Goal: Task Accomplishment & Management: Complete application form

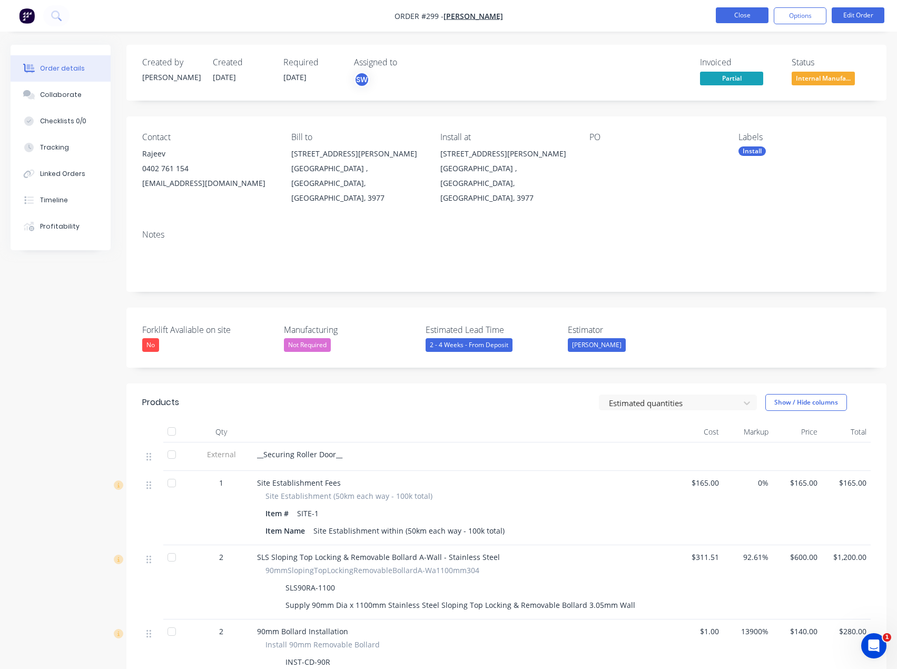
click at [730, 19] on button "Close" at bounding box center [742, 15] width 53 height 16
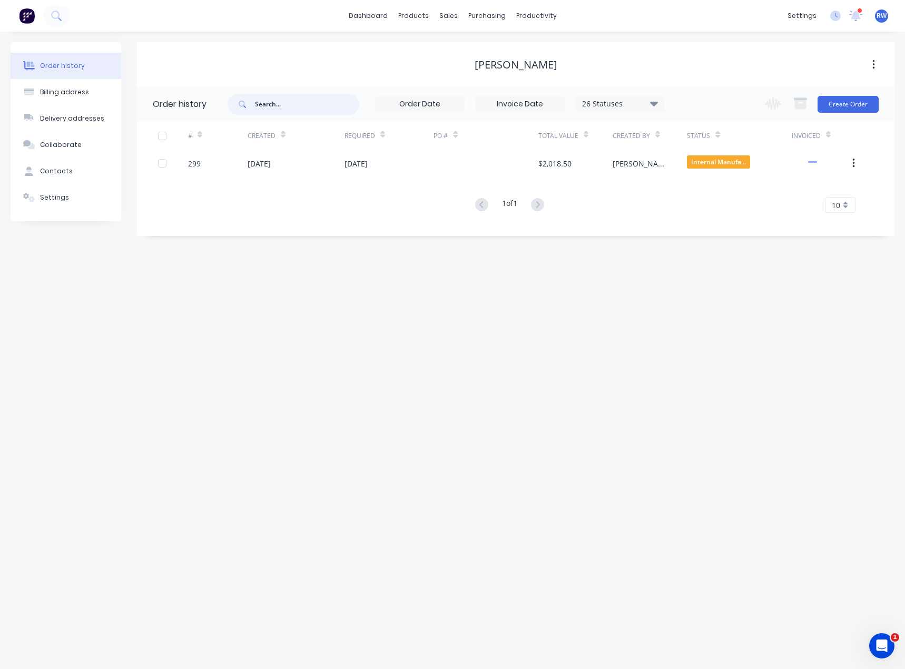
click at [282, 104] on input "text" at bounding box center [307, 104] width 104 height 21
type input "102"
drag, startPoint x: 292, startPoint y: 105, endPoint x: 223, endPoint y: 101, distance: 69.2
click at [235, 105] on div "102" at bounding box center [294, 104] width 132 height 21
click at [464, 46] on link "Sales Orders" at bounding box center [504, 49] width 140 height 21
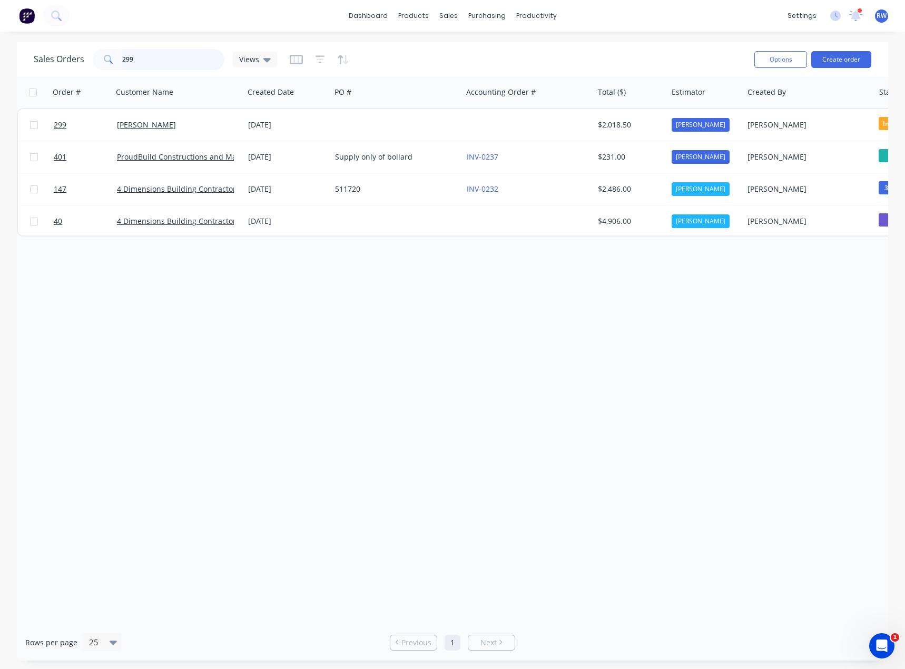
click at [154, 56] on input "299" at bounding box center [173, 59] width 103 height 21
type input "2"
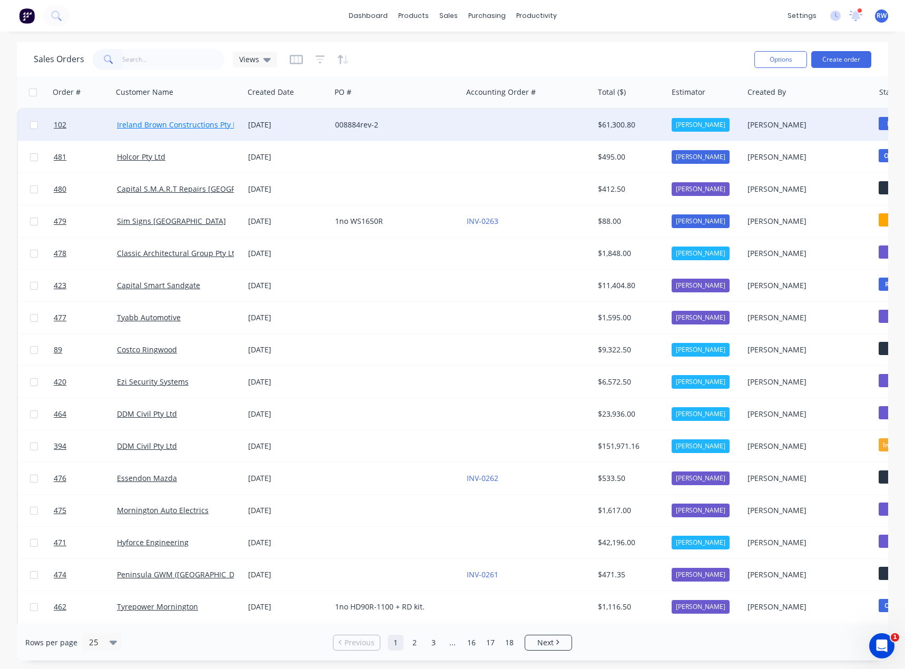
click at [164, 124] on link "Ireland Brown Constructions Pty Ltd" at bounding box center [180, 125] width 127 height 10
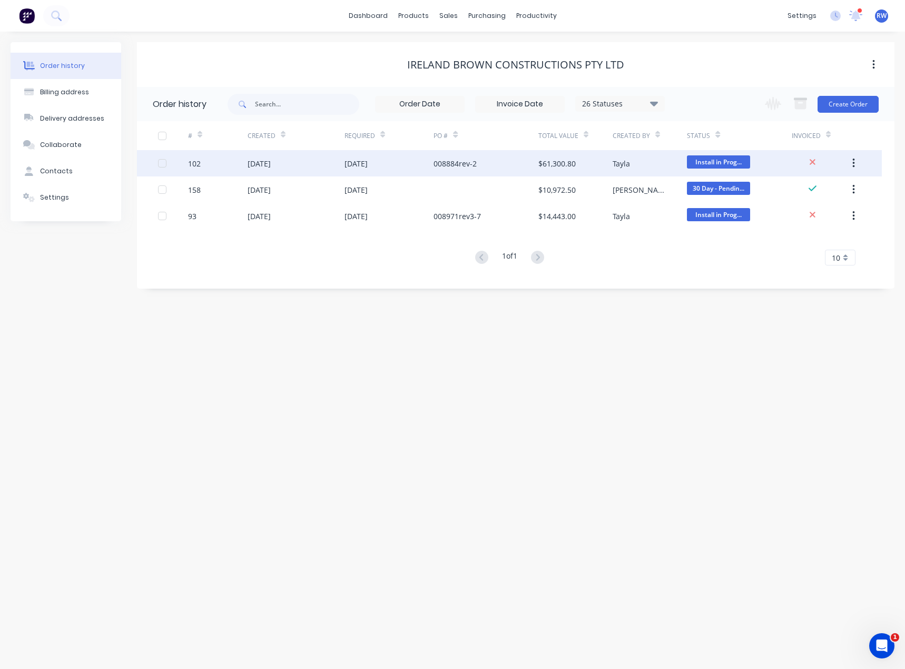
click at [291, 169] on div "[DATE]" at bounding box center [296, 163] width 97 height 26
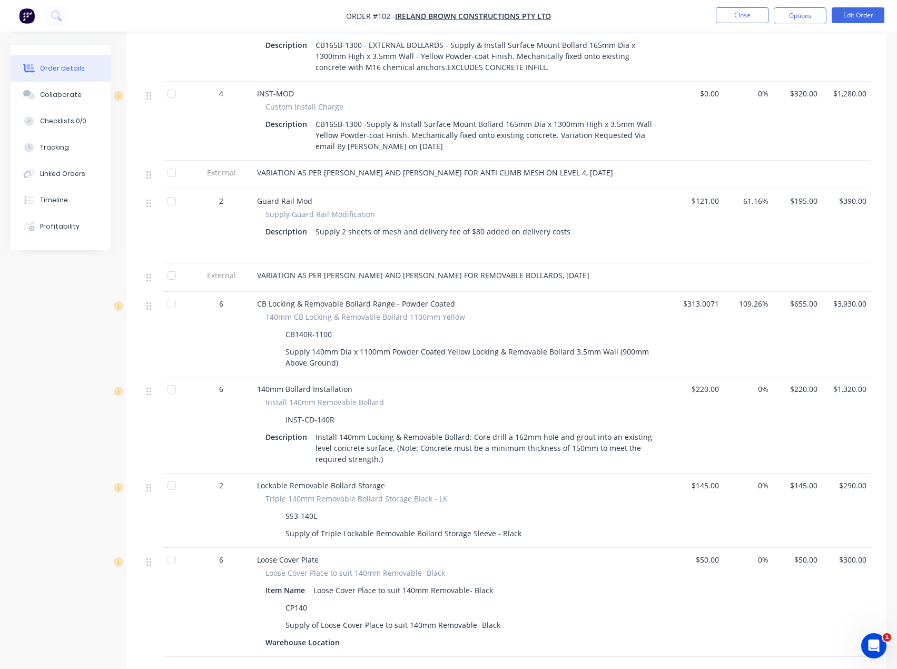
scroll to position [948, 0]
click at [755, 20] on button "Close" at bounding box center [742, 15] width 53 height 16
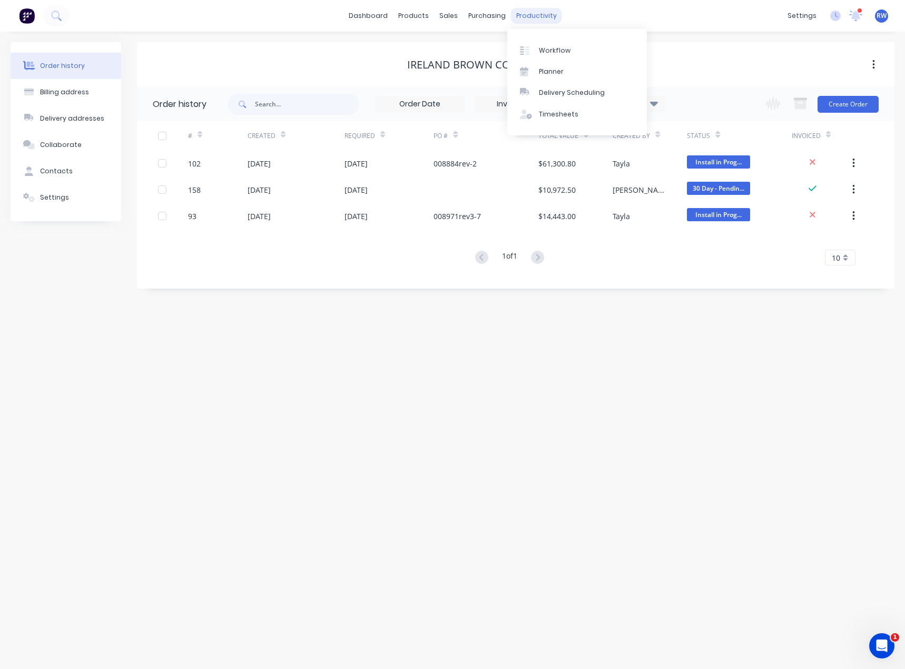
click at [544, 9] on div "productivity" at bounding box center [536, 16] width 51 height 16
click at [550, 68] on div "Planner" at bounding box center [551, 71] width 25 height 9
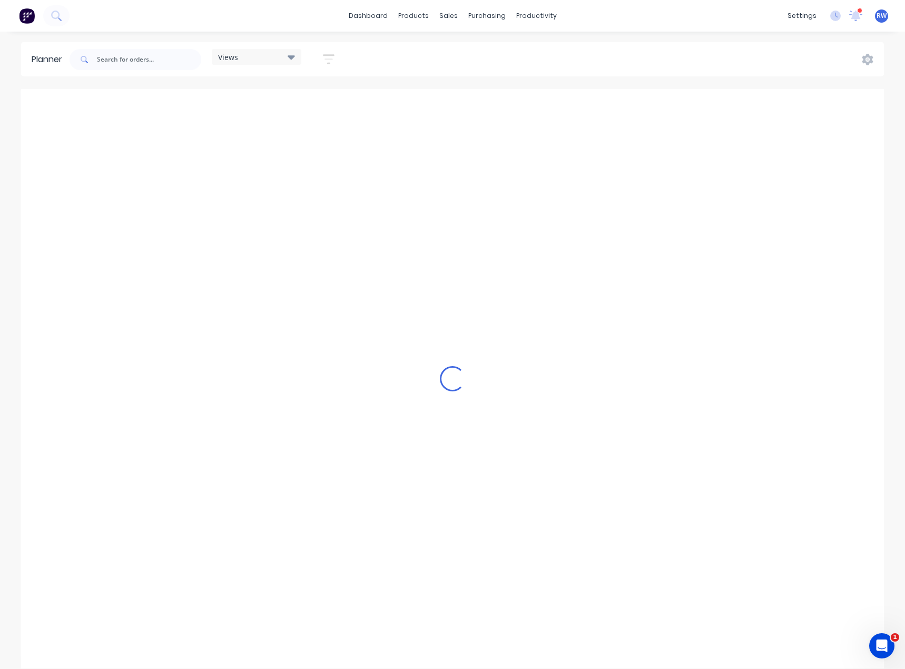
scroll to position [0, 757]
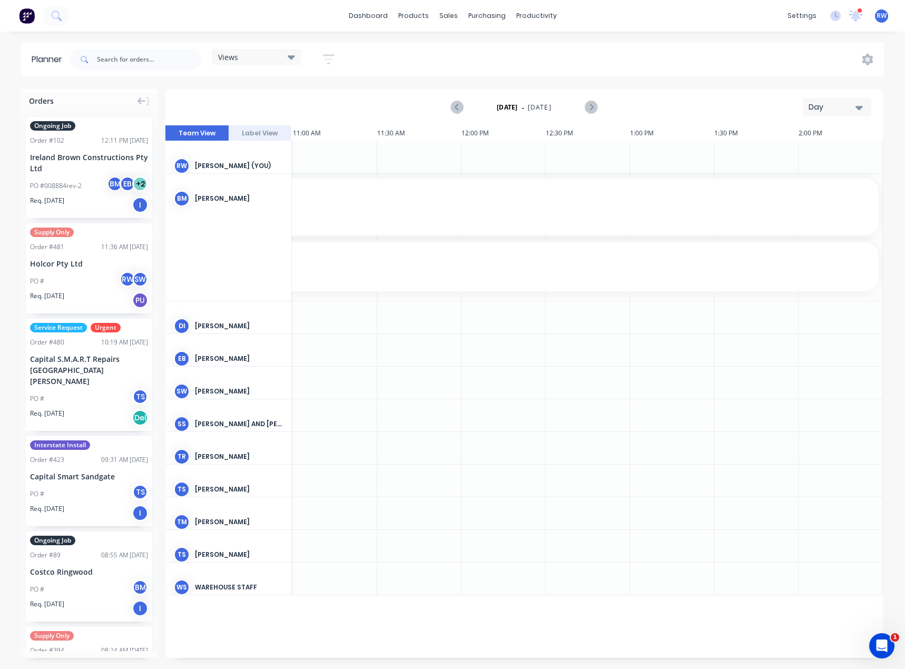
click at [824, 106] on div "Day" at bounding box center [832, 107] width 48 height 11
click at [800, 174] on div "Month" at bounding box center [818, 177] width 104 height 21
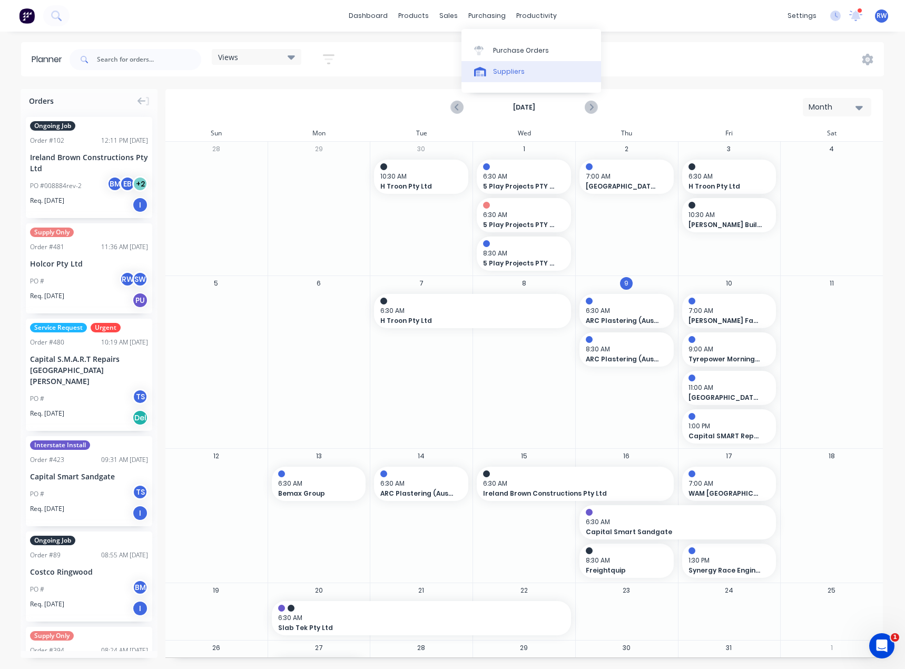
click at [495, 72] on div "Suppliers" at bounding box center [509, 71] width 32 height 9
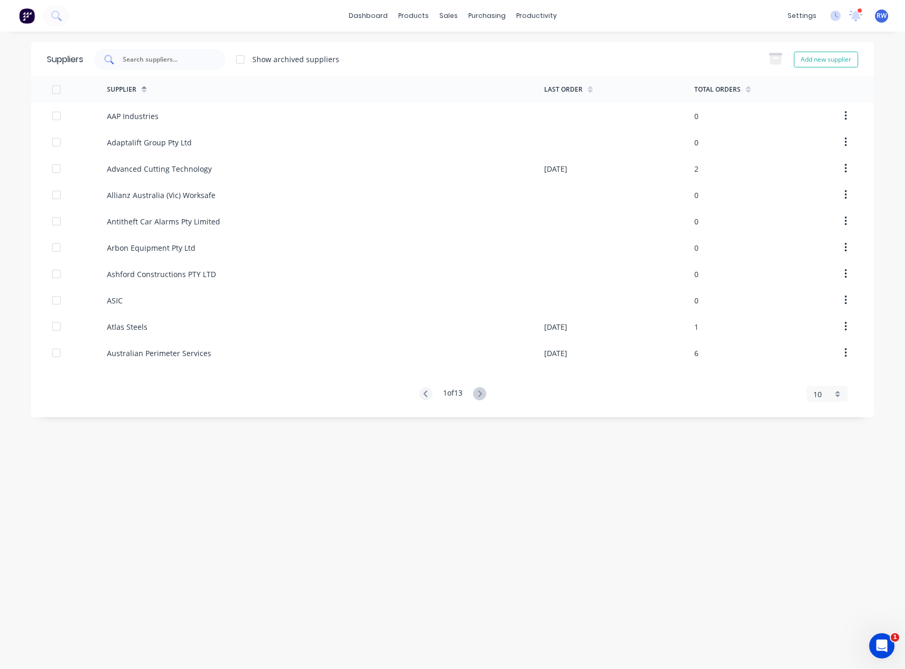
click at [153, 54] on input "text" at bounding box center [165, 59] width 87 height 11
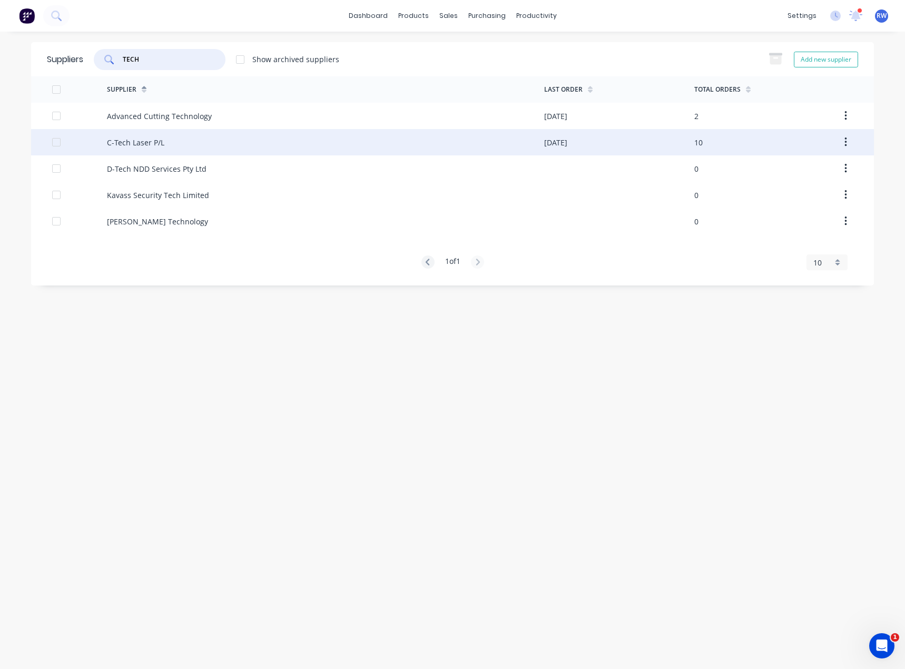
type input "TECH"
click at [151, 140] on div "C-Tech Laser P/L" at bounding box center [135, 142] width 57 height 11
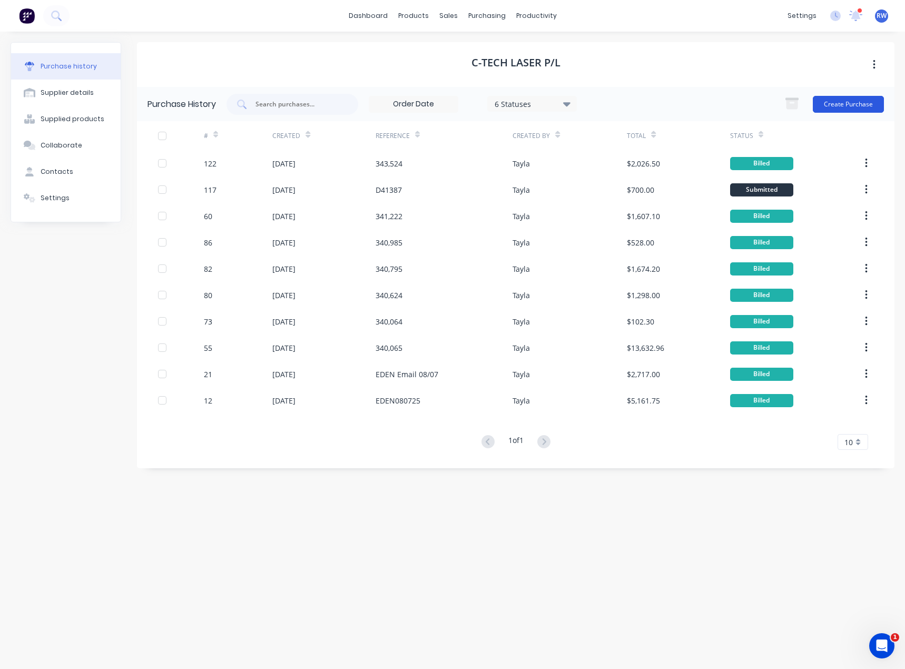
click at [856, 106] on button "Create Purchase" at bounding box center [848, 104] width 71 height 17
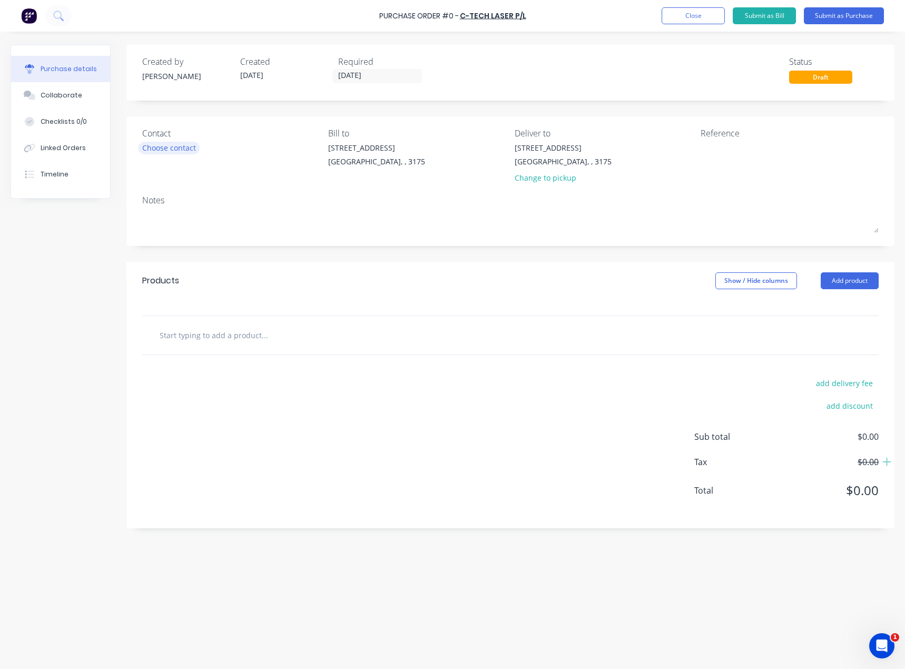
click at [186, 150] on div "Choose contact" at bounding box center [169, 147] width 54 height 11
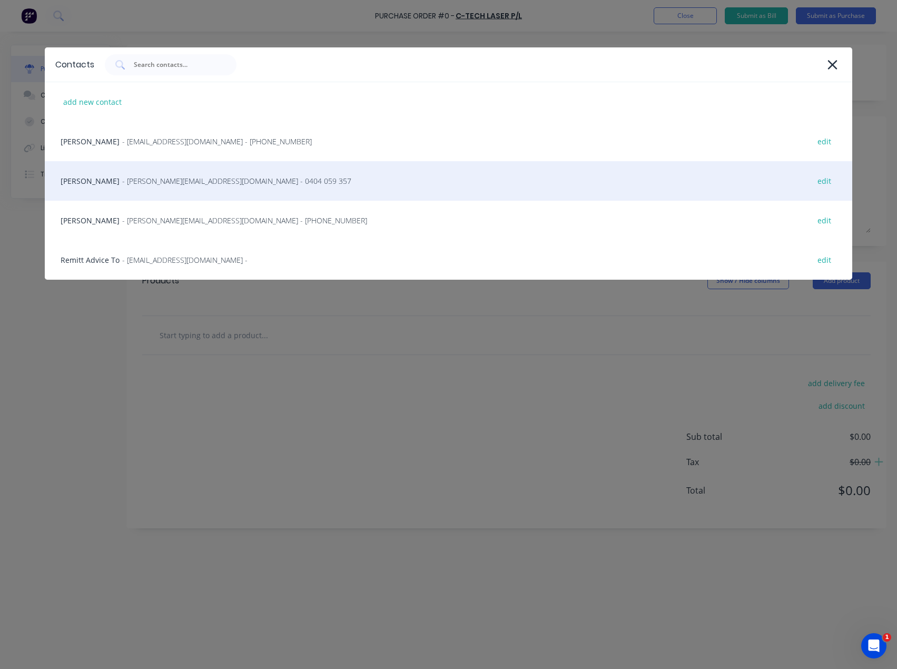
click at [156, 179] on span "- [PERSON_NAME][EMAIL_ADDRESS][DOMAIN_NAME] - 0404 059 357" at bounding box center [236, 180] width 229 height 11
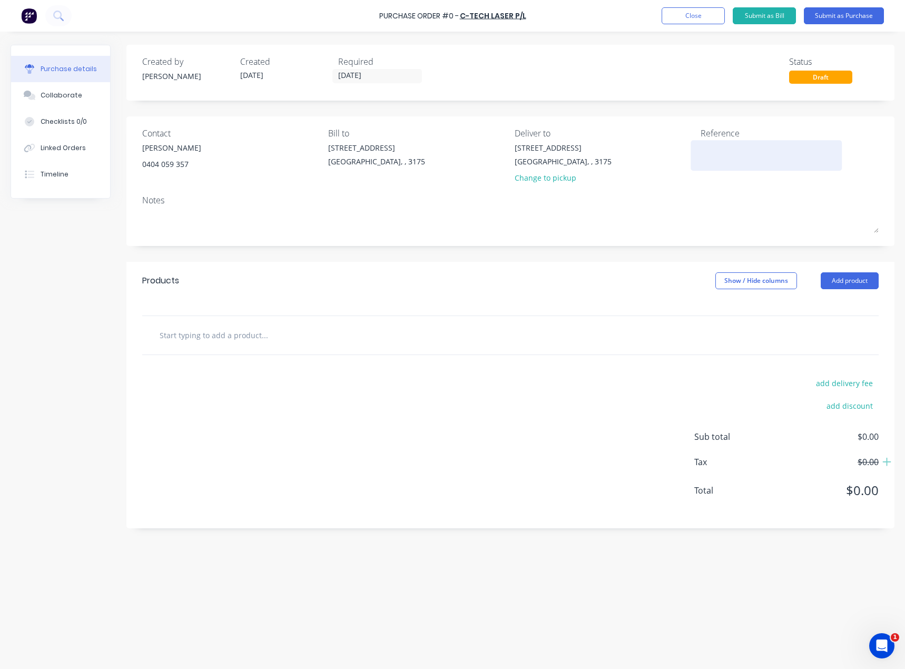
click at [734, 148] on textarea at bounding box center [766, 154] width 132 height 24
type textarea "D"
type textarea "x"
type textarea "D415"
type textarea "x"
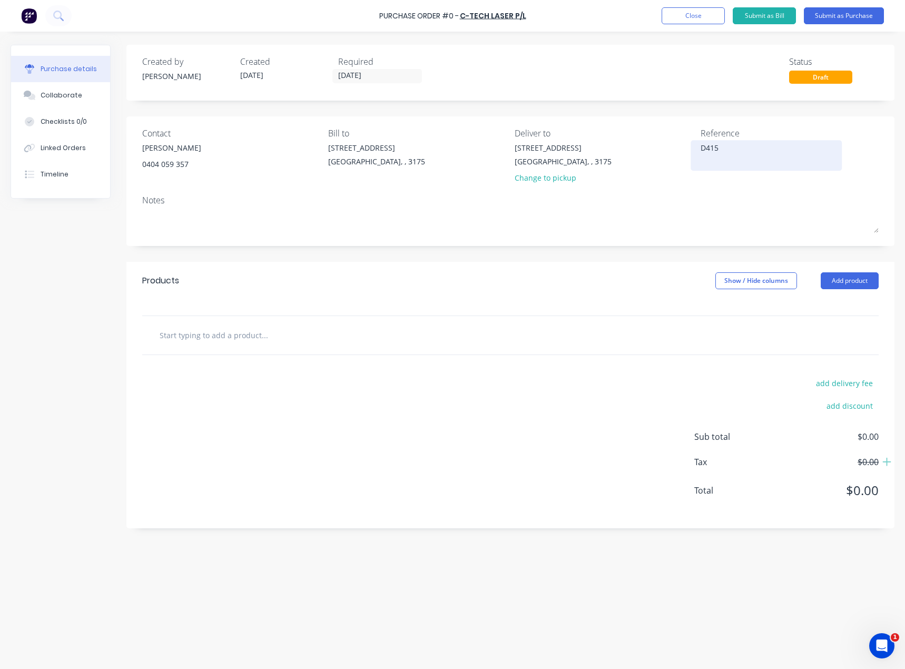
type textarea "D4159"
type textarea "x"
type textarea "D41594"
type textarea "x"
type textarea "D41594"
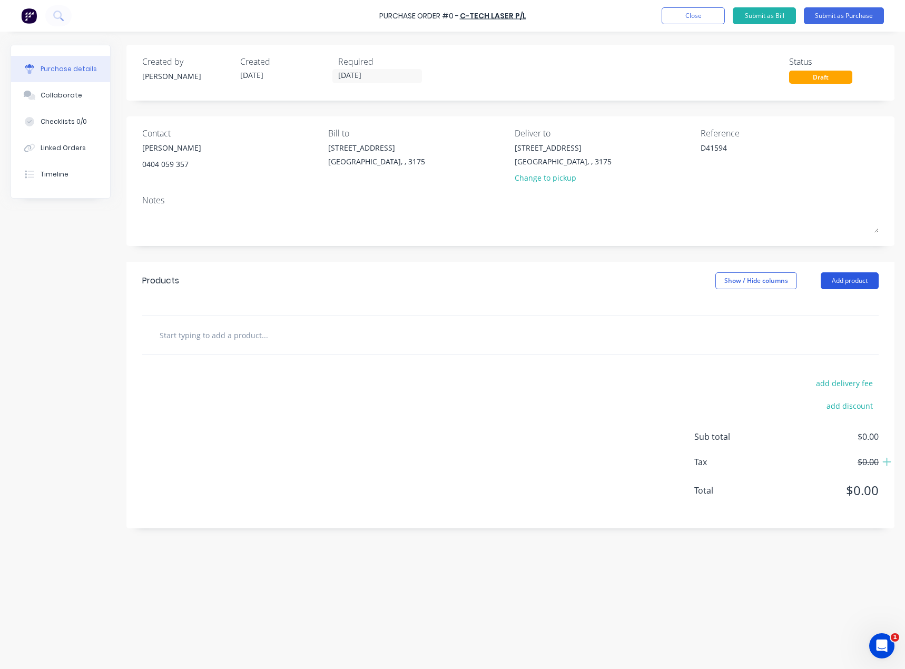
click at [842, 286] on button "Add product" at bounding box center [850, 280] width 58 height 17
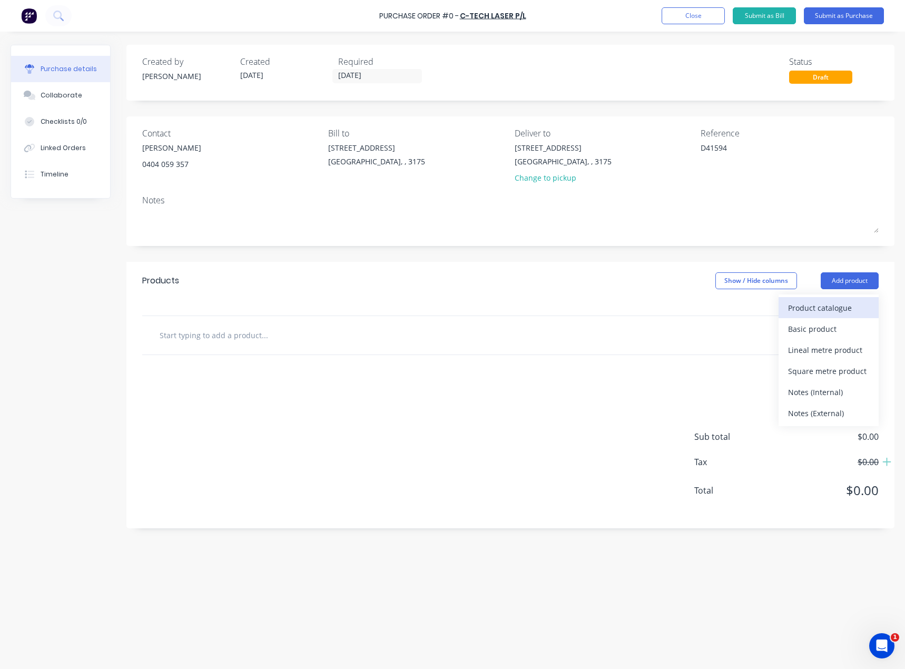
click at [809, 312] on div "Product catalogue" at bounding box center [828, 307] width 81 height 15
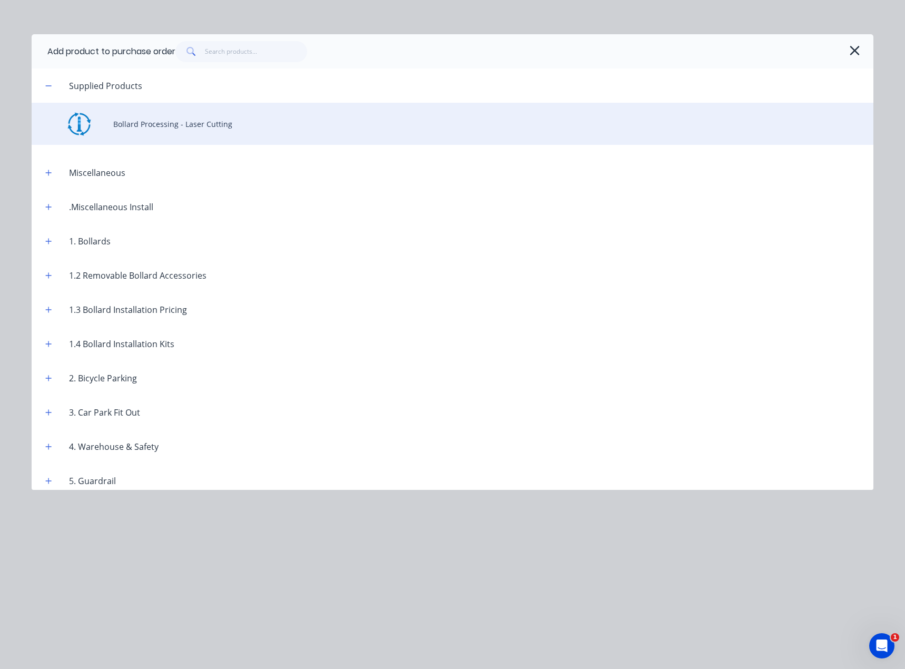
click at [159, 124] on div "Bollard Processing - Laser Cutting" at bounding box center [453, 124] width 842 height 42
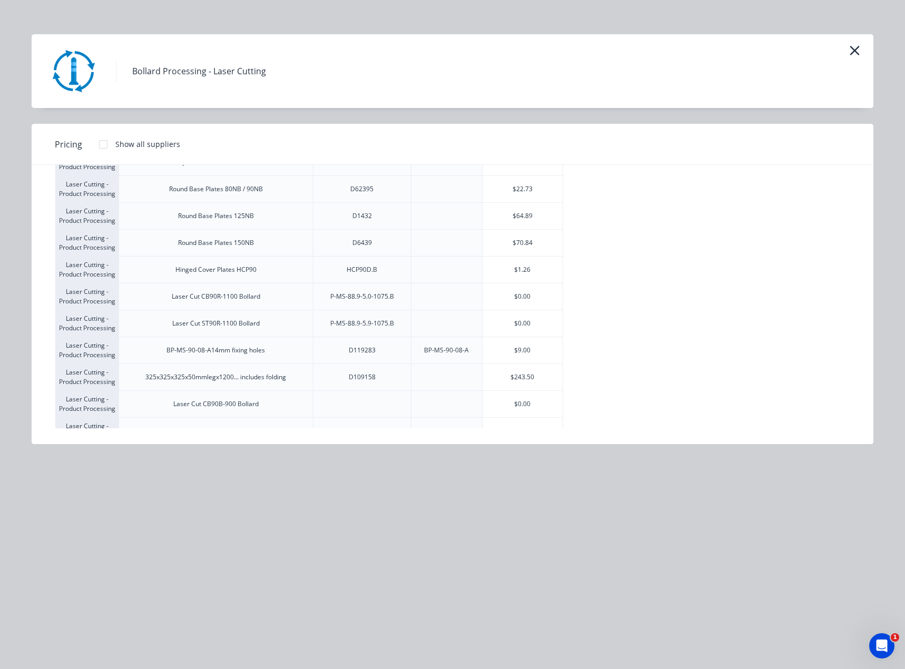
scroll to position [238, 0]
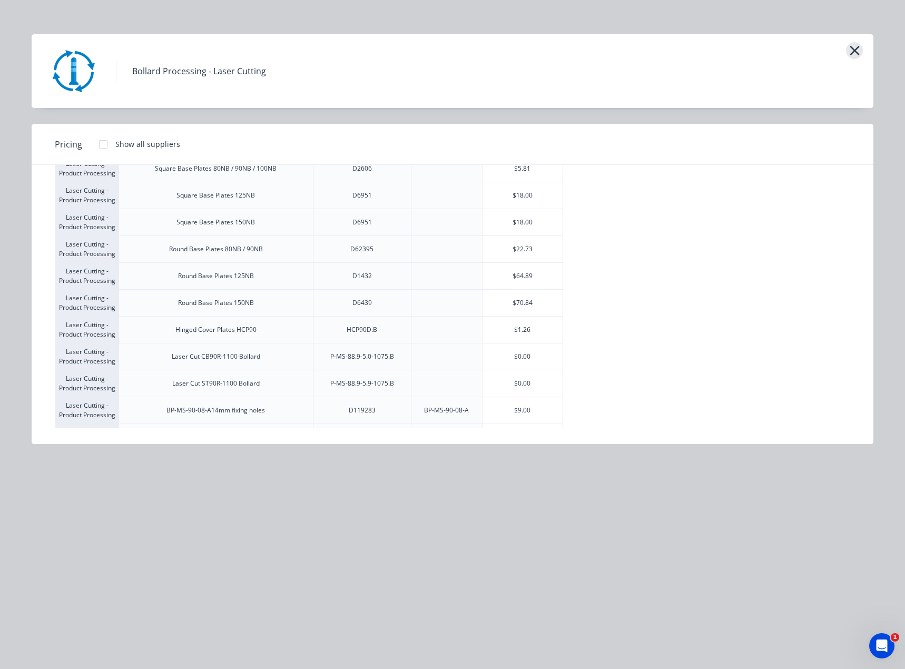
click at [858, 51] on icon "button" at bounding box center [854, 50] width 11 height 15
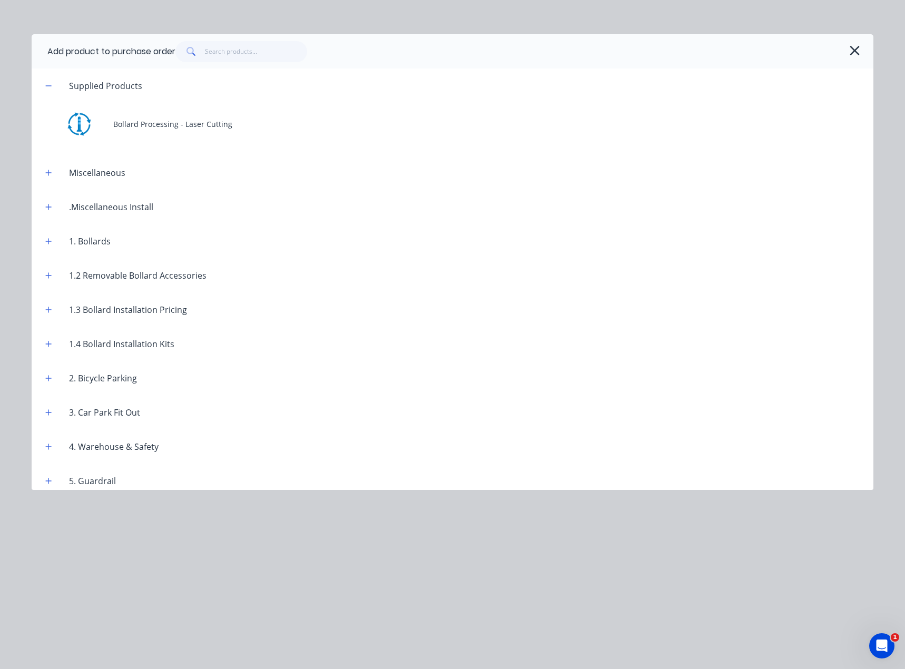
click at [856, 48] on icon "button" at bounding box center [853, 50] width 9 height 9
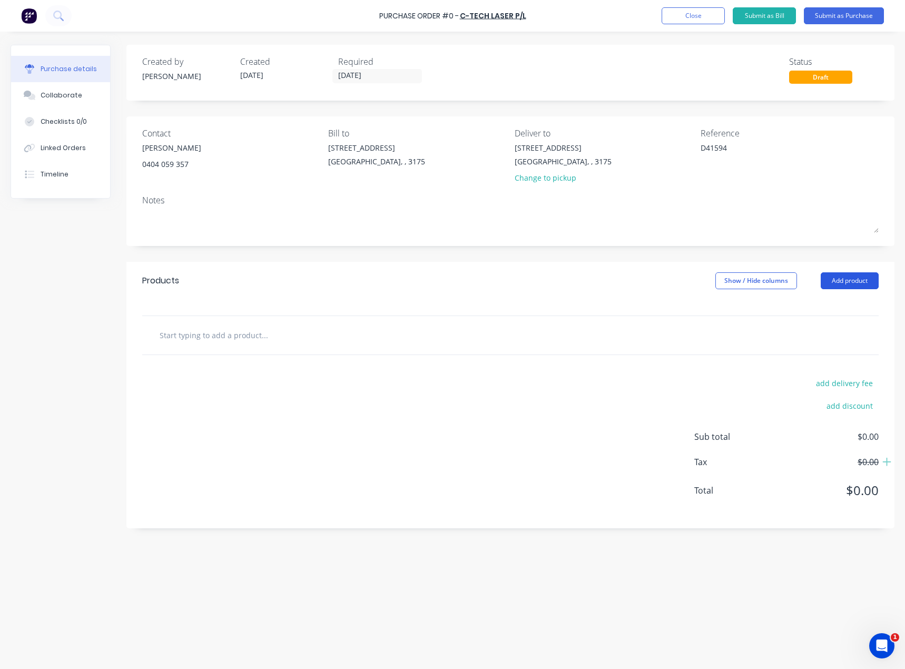
click at [838, 284] on button "Add product" at bounding box center [850, 280] width 58 height 17
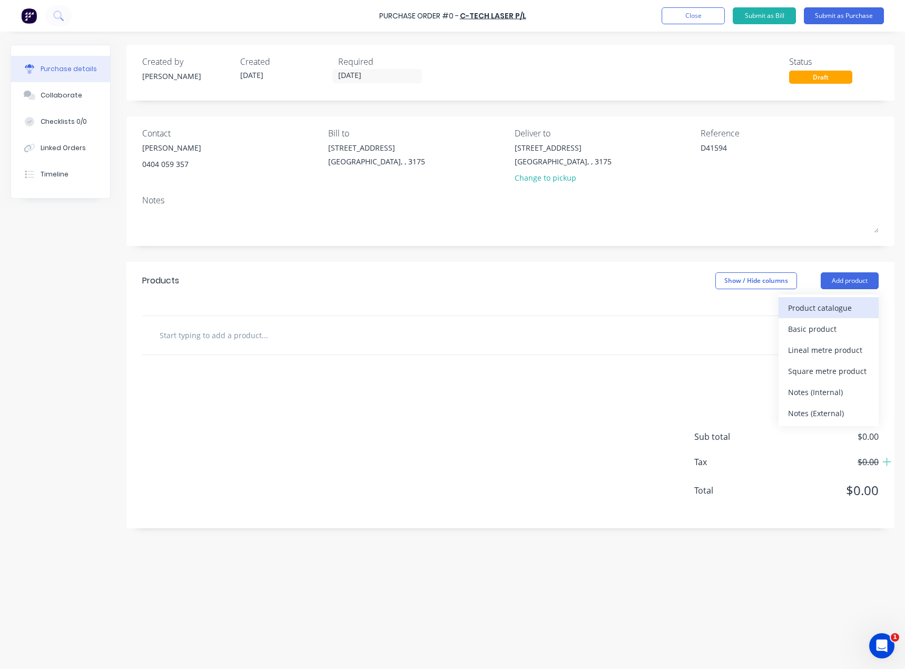
click at [831, 304] on div "Product catalogue" at bounding box center [828, 307] width 81 height 15
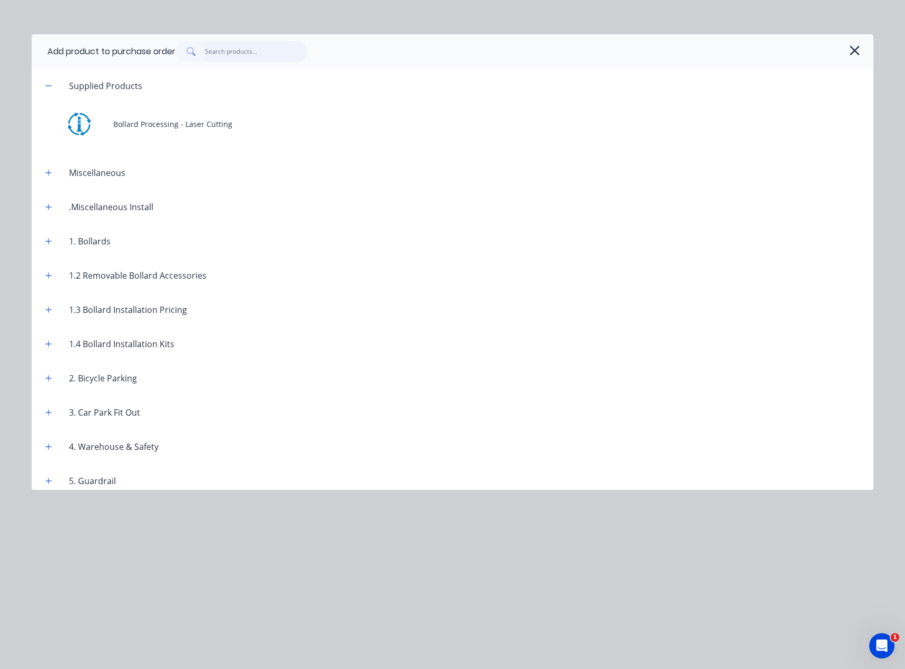
click at [240, 52] on input "text" at bounding box center [256, 51] width 103 height 21
type textarea "x"
type input "D"
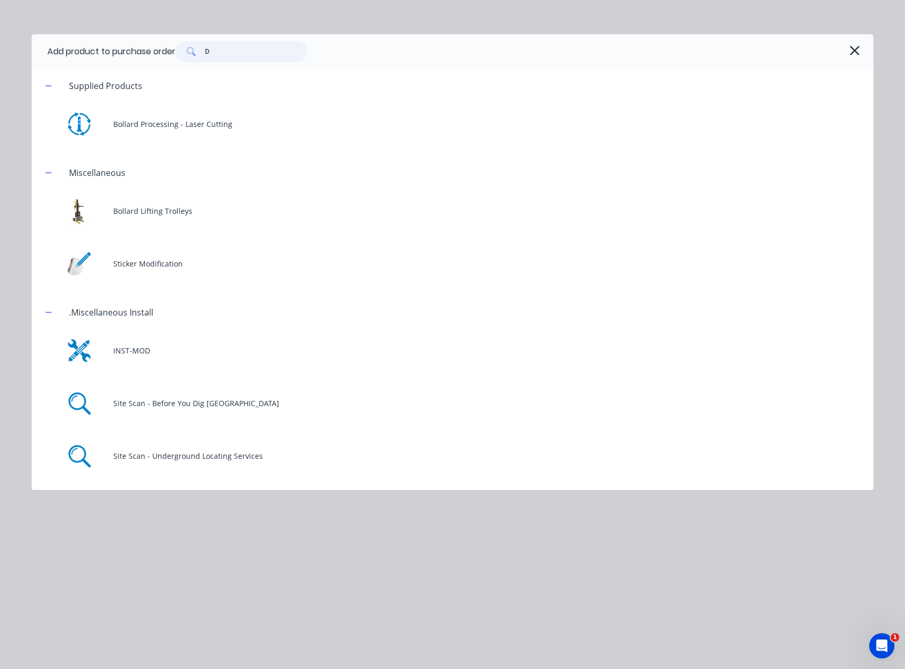
type textarea "x"
type input "D1"
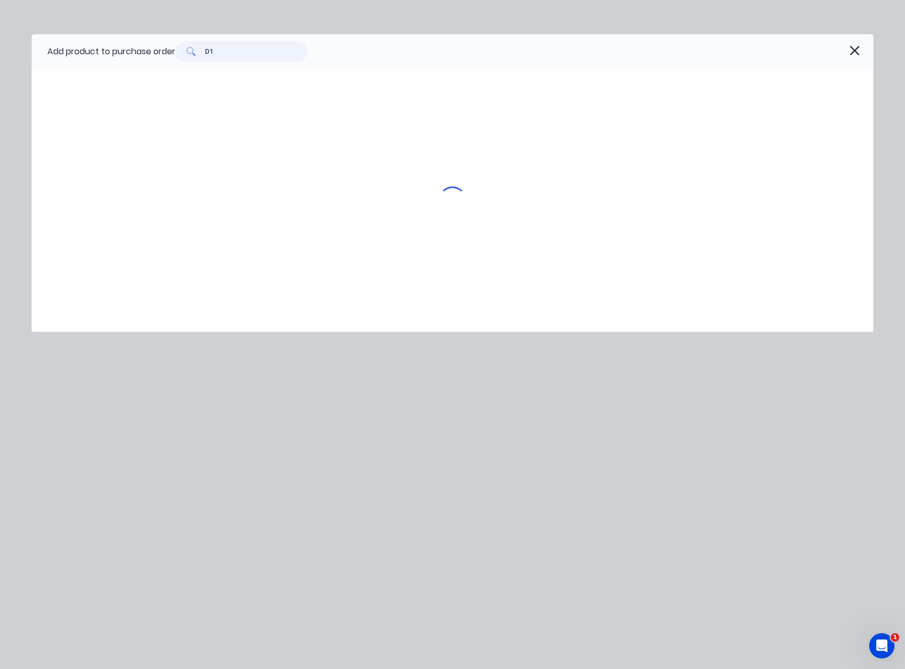
type textarea "x"
type input "D12"
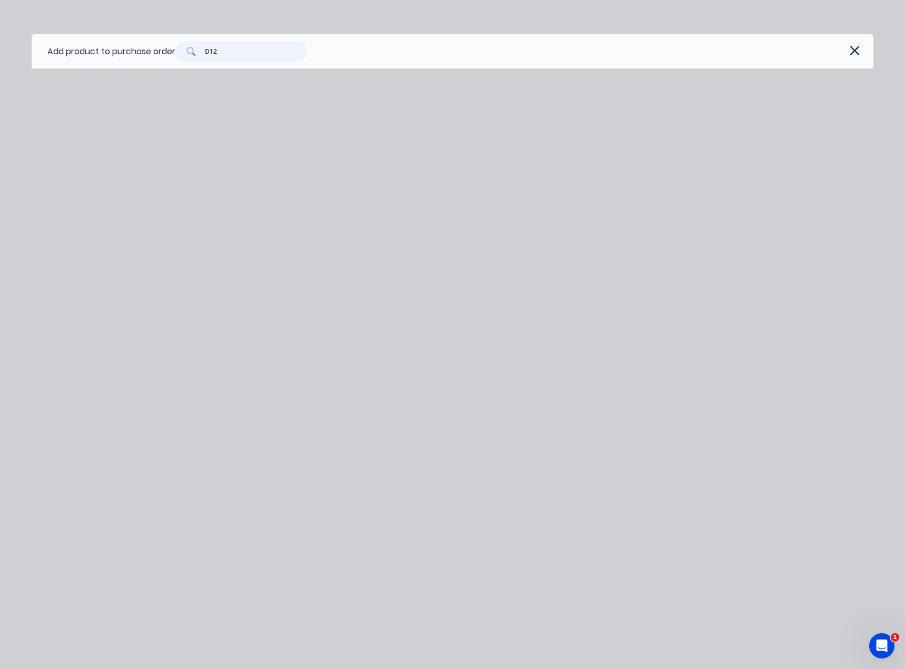
type textarea "x"
type input "D123"
type textarea "x"
type input "D123"
click at [857, 50] on icon "button" at bounding box center [854, 50] width 11 height 15
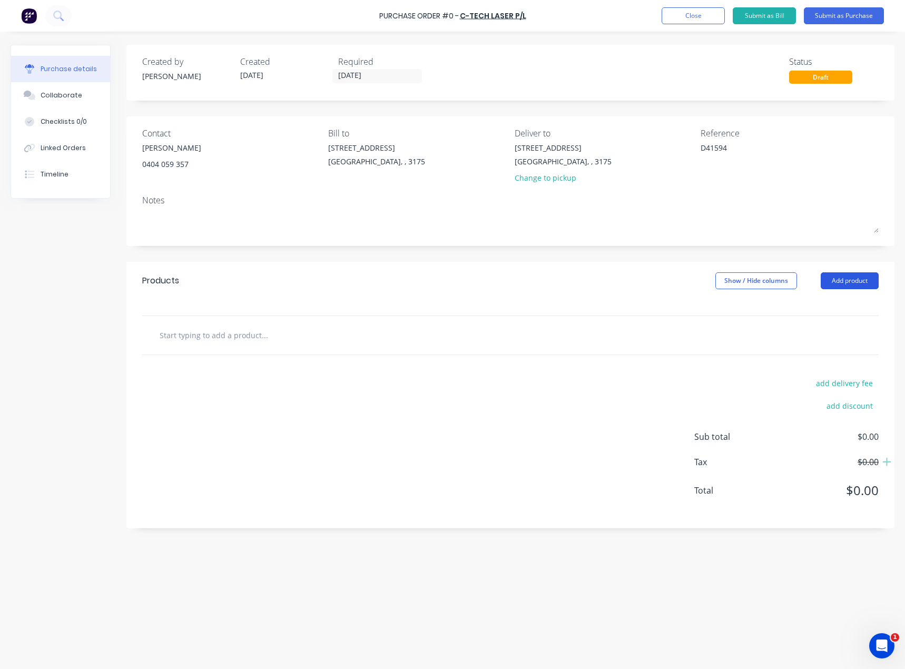
click at [855, 283] on button "Add product" at bounding box center [850, 280] width 58 height 17
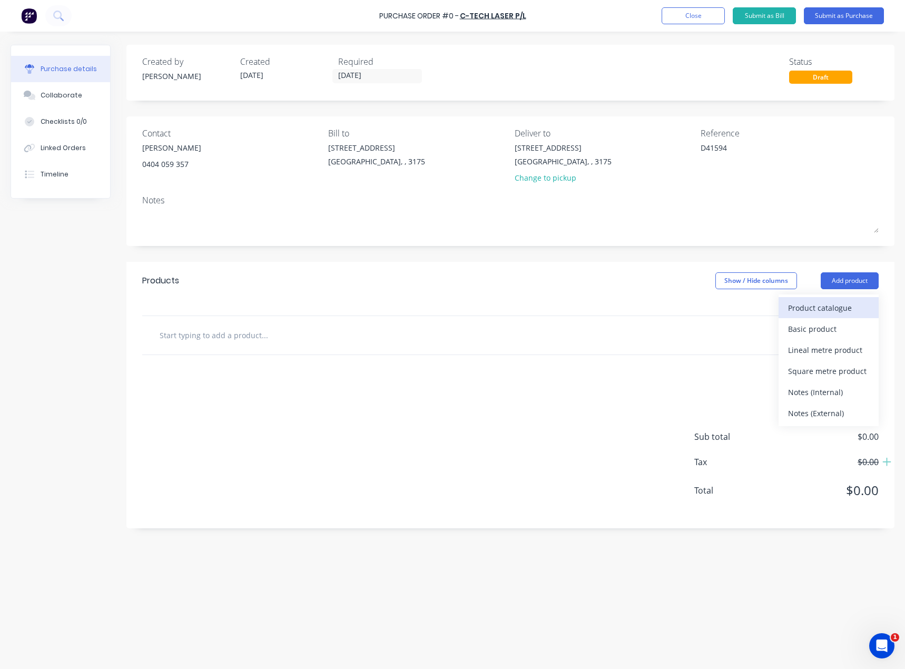
click at [834, 308] on div "Product catalogue" at bounding box center [828, 307] width 81 height 15
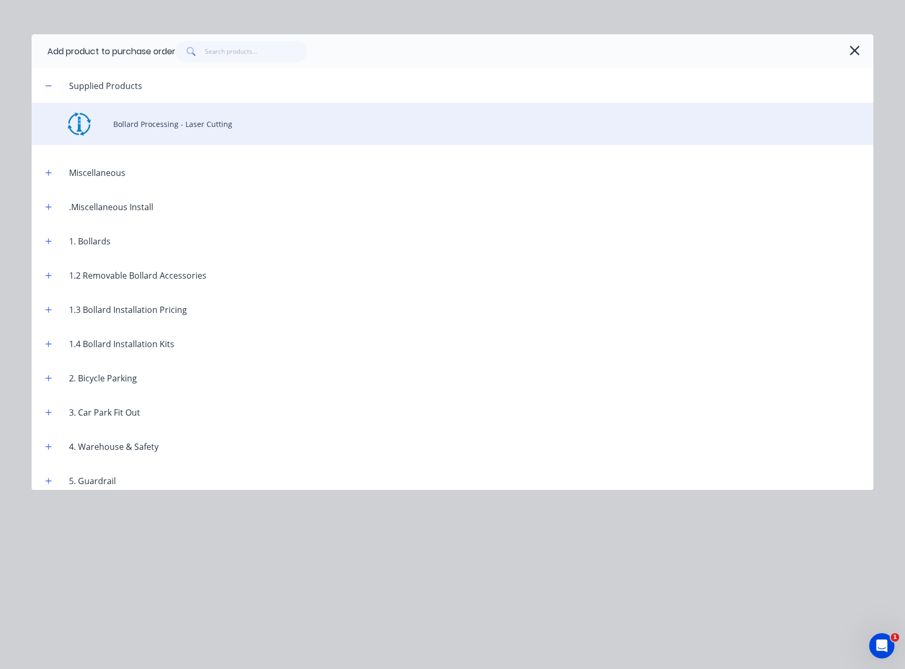
click at [175, 123] on div "Bollard Processing - Laser Cutting" at bounding box center [453, 124] width 842 height 42
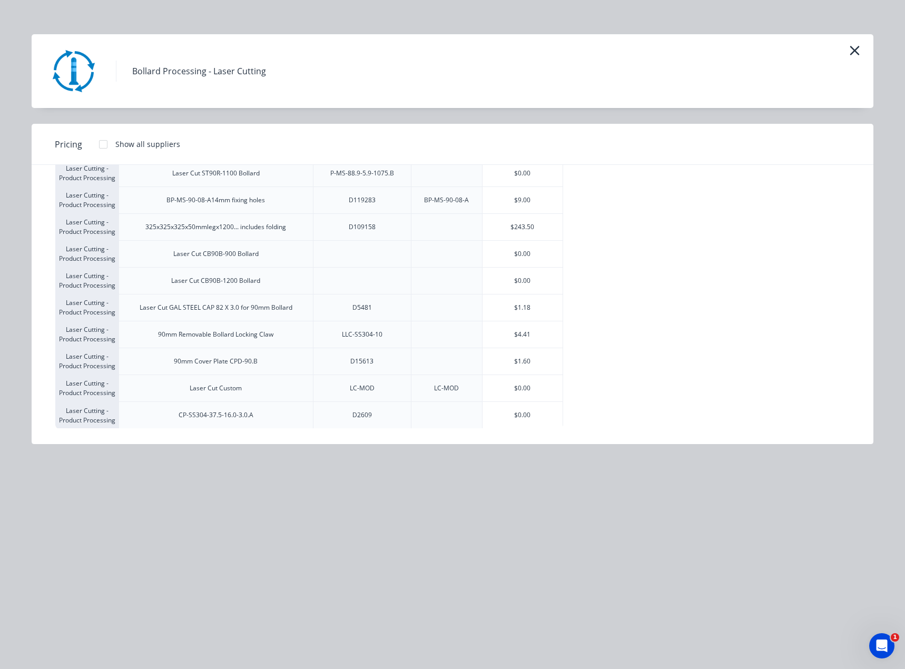
scroll to position [448, 0]
click at [528, 387] on div "$0.00" at bounding box center [522, 387] width 80 height 26
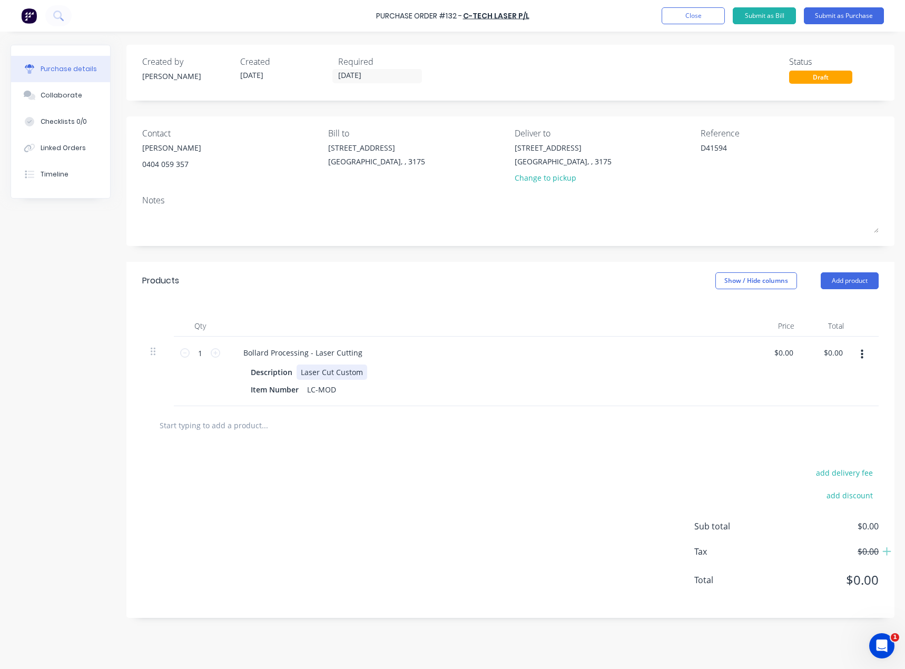
click at [374, 371] on div "Description Laser Cut Custom" at bounding box center [487, 371] width 482 height 15
type textarea "x"
paste div
drag, startPoint x: 359, startPoint y: 371, endPoint x: 298, endPoint y: 370, distance: 61.1
click at [298, 370] on div "Laser Cut Custom D123035" at bounding box center [348, 371] width 103 height 15
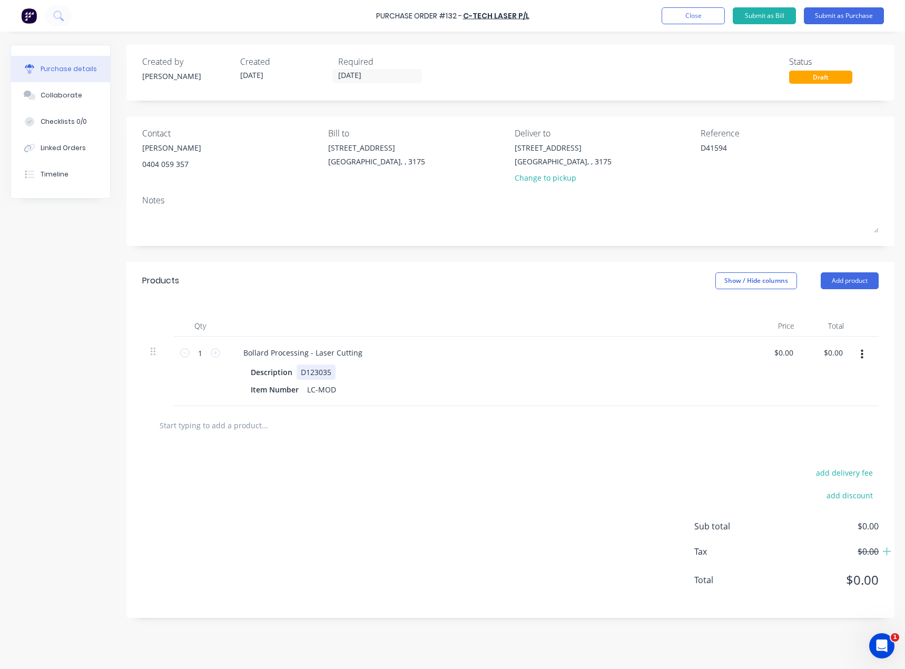
click at [340, 371] on div "Description D123035" at bounding box center [487, 371] width 482 height 15
click at [371, 371] on div "Description D123035" at bounding box center [487, 371] width 482 height 15
click at [360, 370] on div "Description D123035" at bounding box center [487, 371] width 482 height 15
click at [333, 372] on div "D123035" at bounding box center [316, 371] width 39 height 15
click at [867, 358] on button "button" at bounding box center [861, 354] width 25 height 19
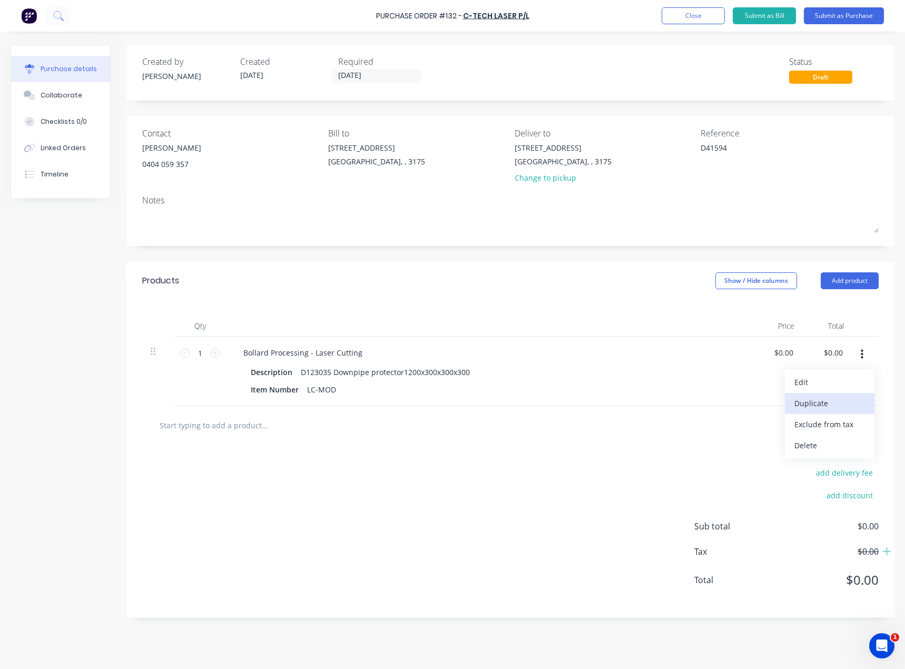
click at [838, 400] on button "Duplicate" at bounding box center [830, 403] width 90 height 21
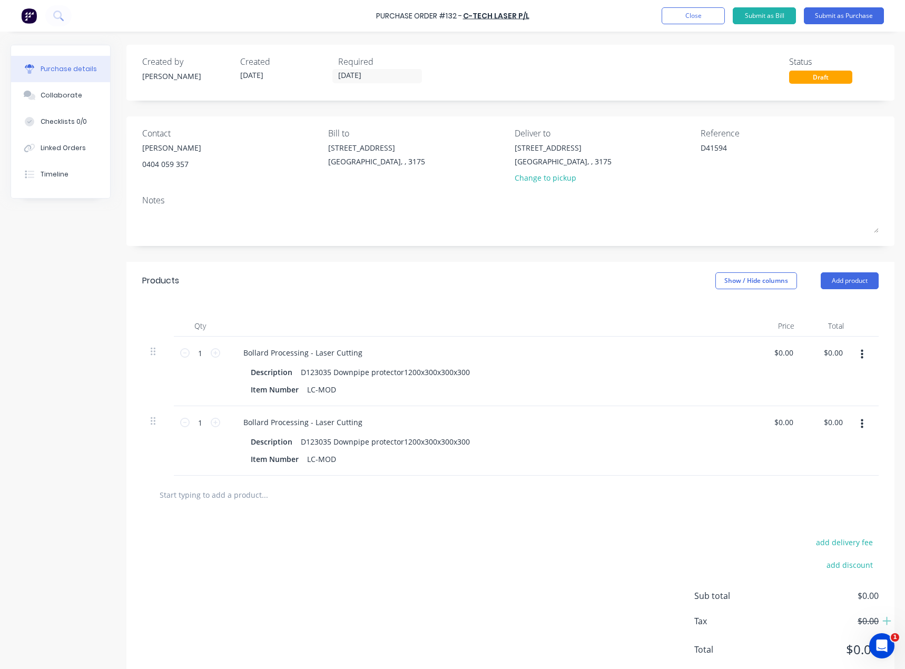
click at [861, 420] on icon "button" at bounding box center [862, 423] width 3 height 9
click at [828, 469] on button "Duplicate" at bounding box center [830, 472] width 90 height 21
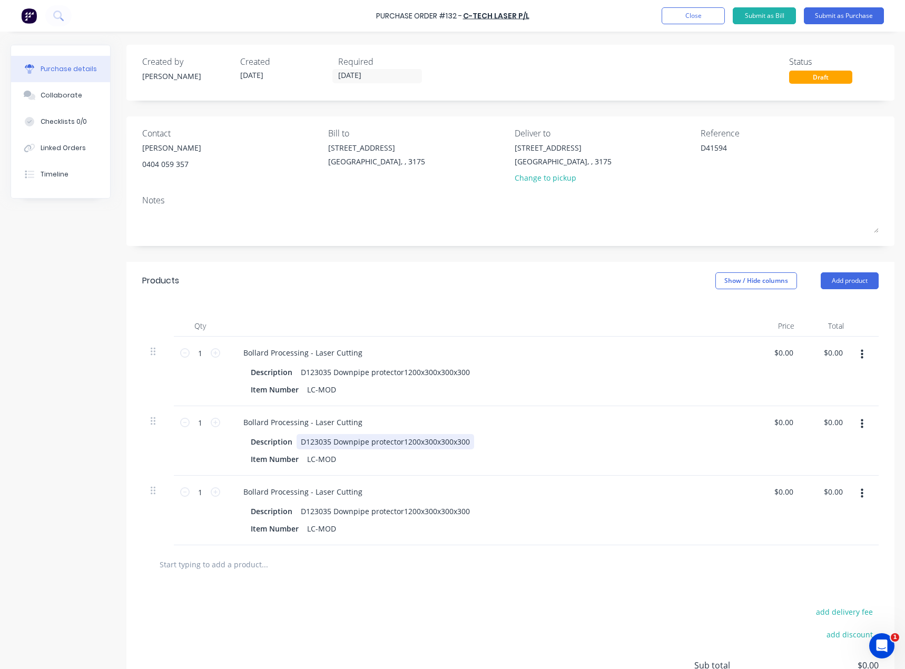
type textarea "x"
click at [331, 447] on div "D123035 Downpipe protector1200x300x300x300" at bounding box center [385, 441] width 177 height 15
type textarea "x"
click at [327, 509] on div "D123035 Downpipe protector1200x300x300x300" at bounding box center [385, 510] width 177 height 15
drag, startPoint x: 334, startPoint y: 444, endPoint x: 475, endPoint y: 447, distance: 140.6
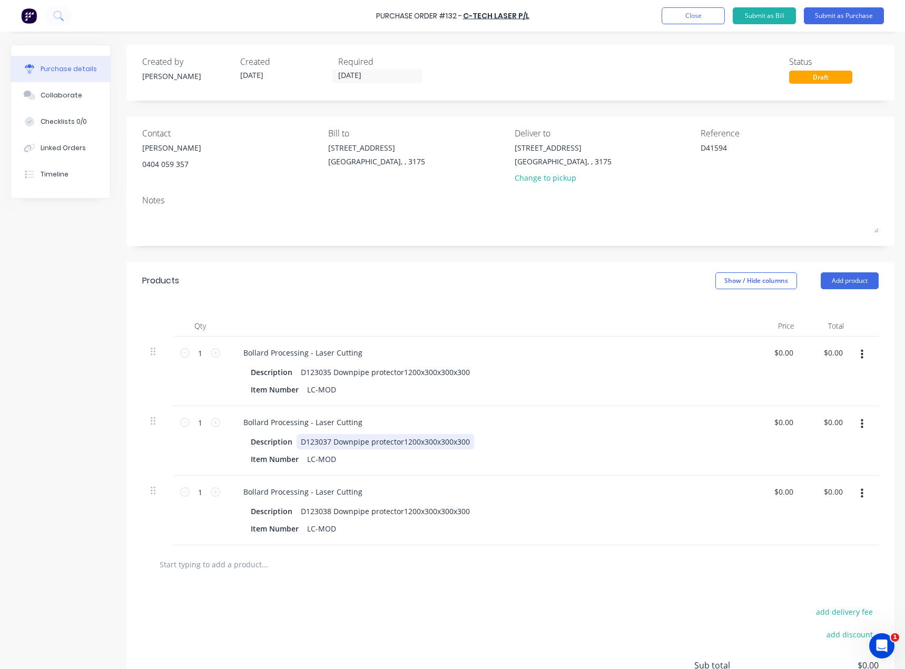
click at [474, 447] on div "D123037 Downpipe protector1200x300x300x300" at bounding box center [385, 441] width 177 height 15
click at [445, 442] on div "D123037 Downpipe protector1200x300x300x300" at bounding box center [385, 441] width 177 height 15
click at [447, 509] on div "D123038 Downpipe protector1200x300x300x300" at bounding box center [385, 510] width 177 height 15
click at [490, 473] on div "Bollard Processing - Laser Cutting Description D123037 Downpipe protector1200x3…" at bounding box center [489, 441] width 527 height 70
click at [213, 355] on icon at bounding box center [215, 352] width 9 height 9
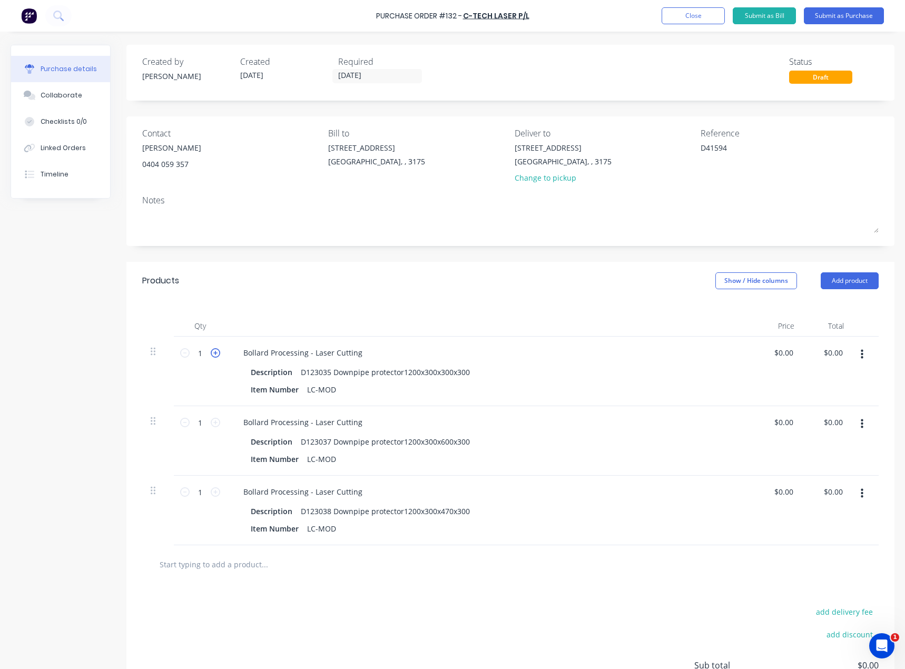
type textarea "x"
type input "2"
click at [216, 421] on icon at bounding box center [215, 422] width 9 height 9
type textarea "x"
type input "2"
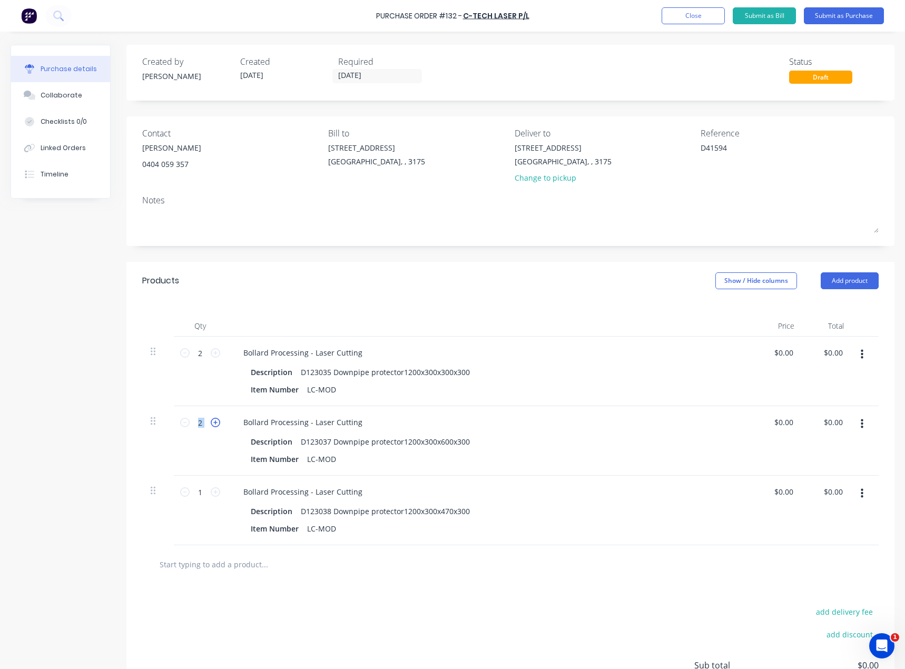
click at [216, 421] on icon at bounding box center [215, 422] width 9 height 9
type textarea "x"
type input "3"
click at [216, 421] on icon at bounding box center [215, 422] width 9 height 9
type textarea "x"
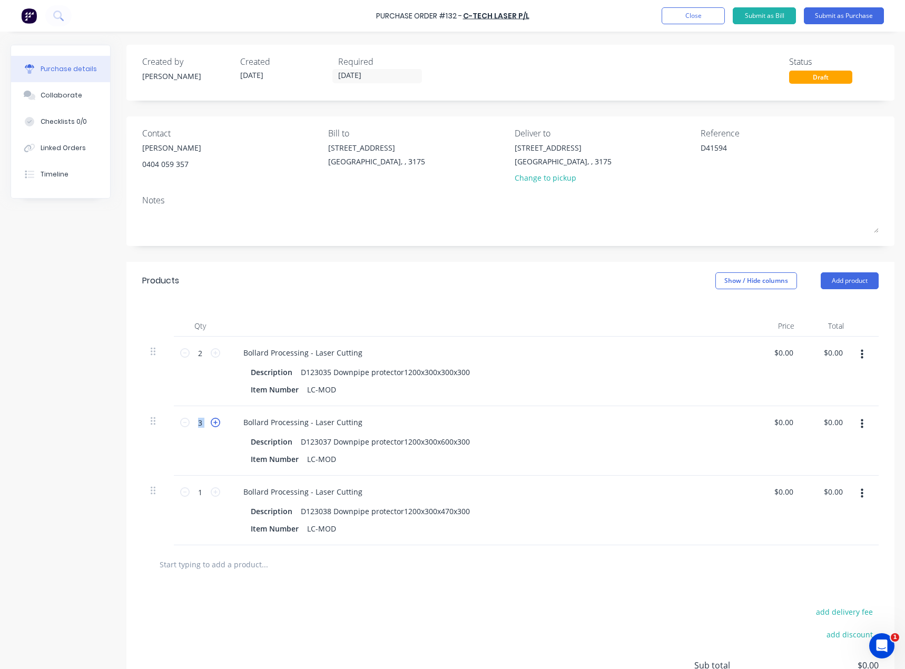
type input "4"
click at [216, 421] on icon at bounding box center [215, 422] width 9 height 9
type textarea "x"
type input "5"
click at [216, 421] on icon at bounding box center [215, 422] width 9 height 9
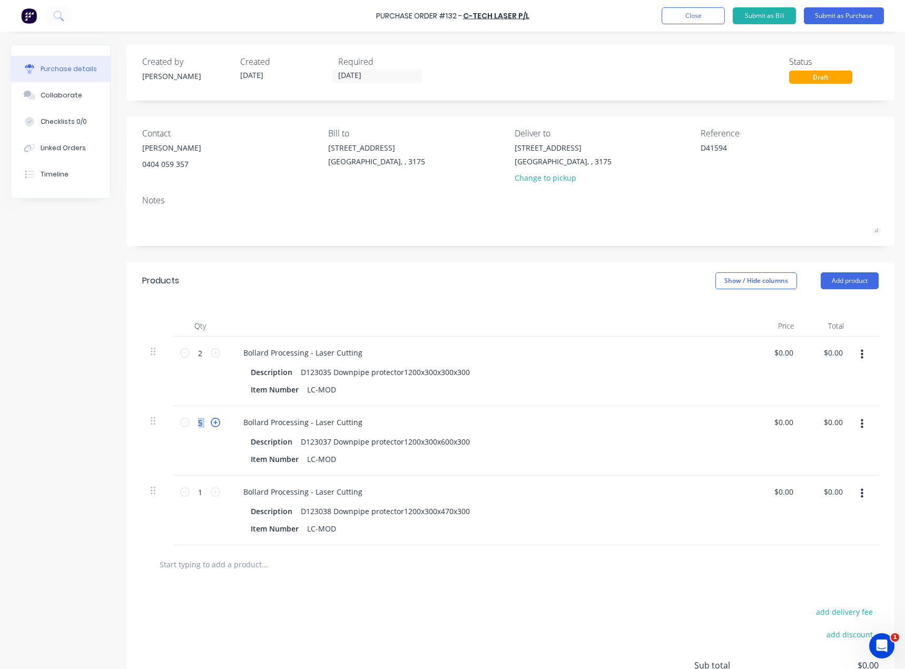
type textarea "x"
type input "6"
click at [214, 426] on icon at bounding box center [215, 422] width 9 height 9
type textarea "x"
type input "7"
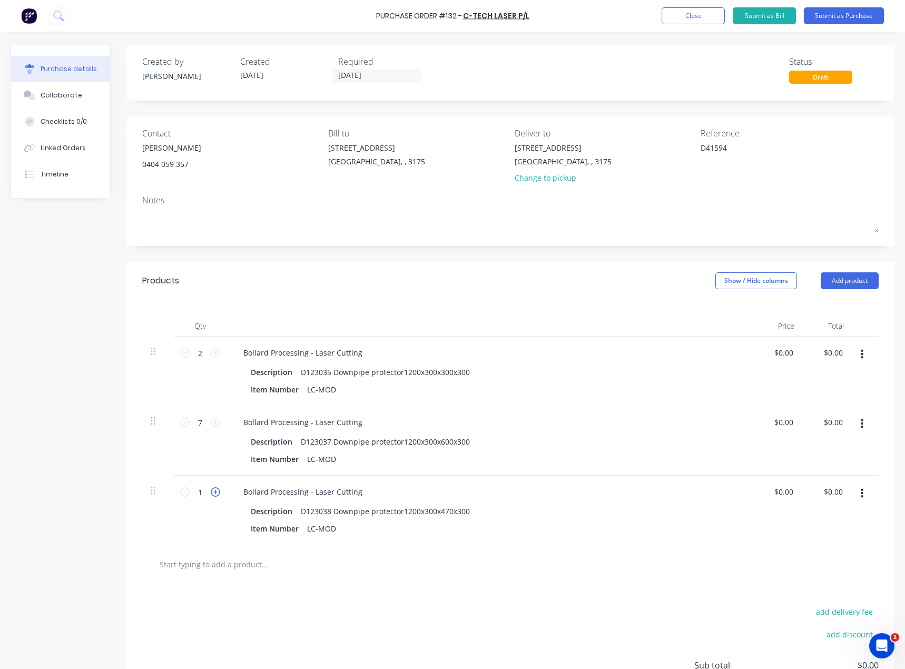
click at [219, 494] on icon at bounding box center [215, 491] width 9 height 9
type textarea "x"
type input "2"
click at [219, 494] on icon at bounding box center [215, 491] width 9 height 9
type textarea "x"
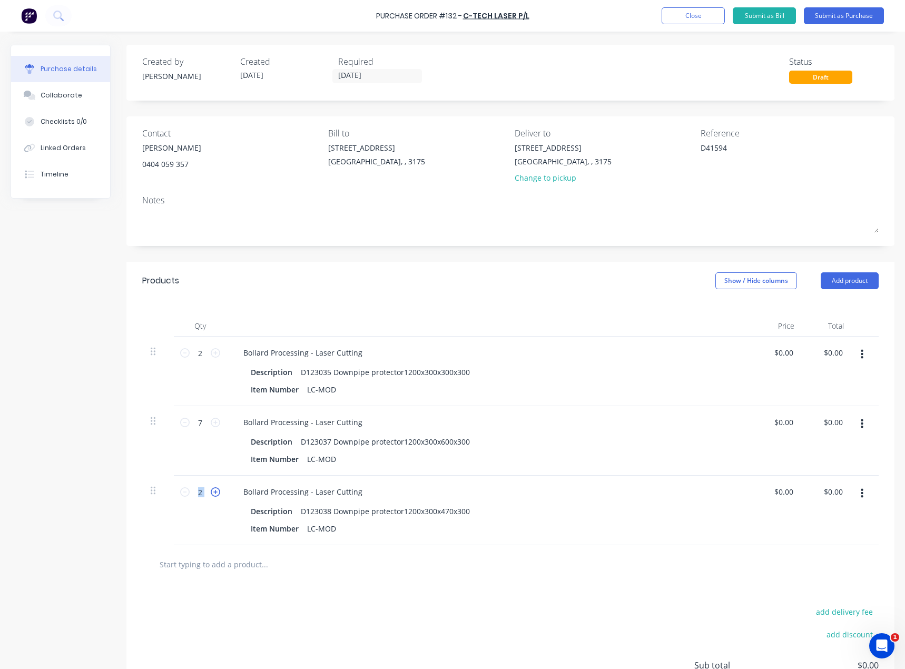
type input "3"
click at [219, 494] on icon at bounding box center [215, 491] width 9 height 9
type textarea "x"
type input "4"
click at [219, 494] on icon at bounding box center [215, 491] width 9 height 9
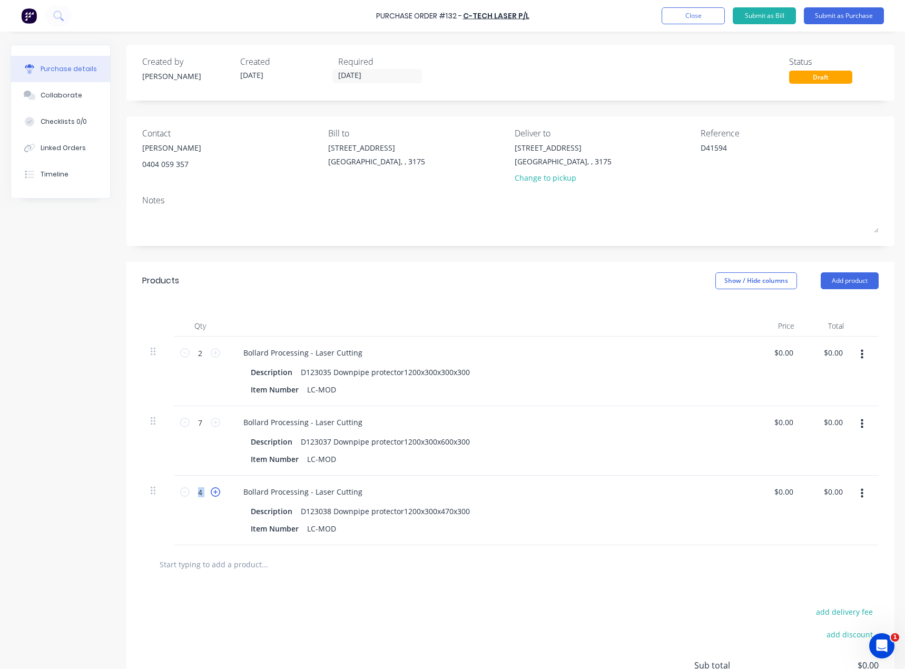
type textarea "x"
type input "5"
click at [219, 494] on icon at bounding box center [215, 491] width 9 height 9
type textarea "x"
type input "6"
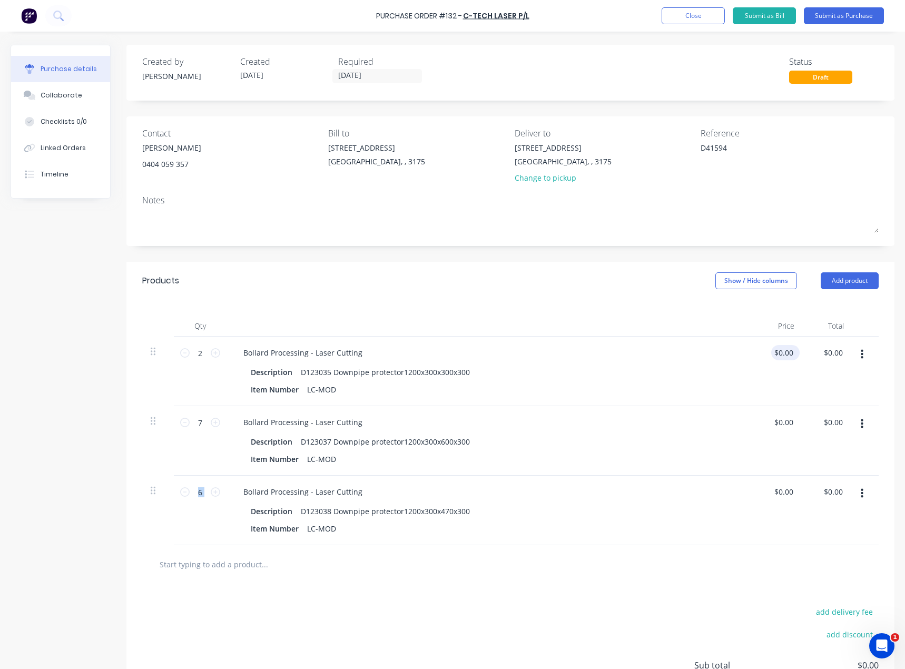
type textarea "x"
type input "0.00"
click at [779, 352] on input "0.00" at bounding box center [785, 352] width 20 height 15
type textarea "x"
type input "150.00"
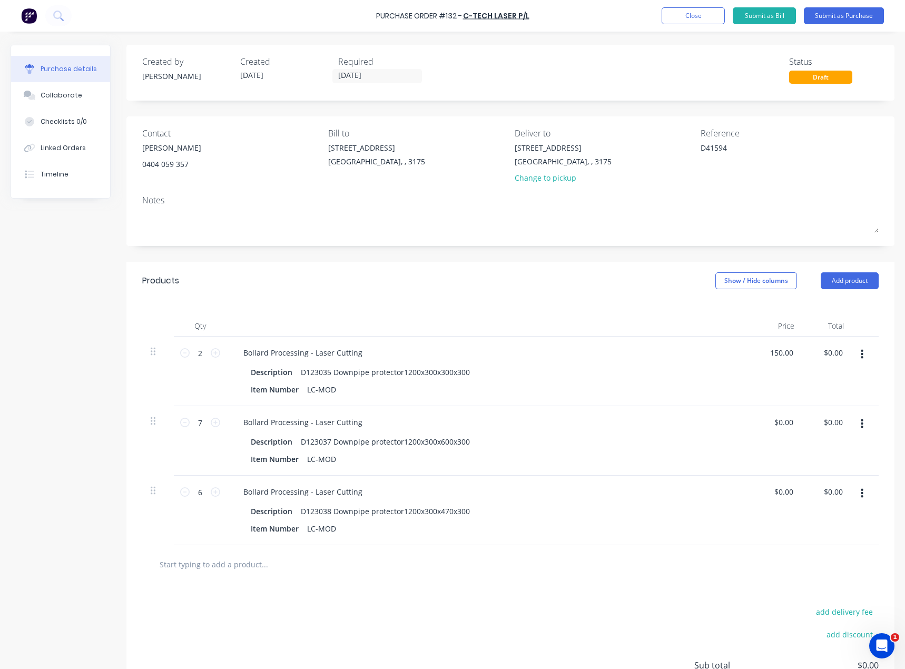
type textarea "x"
type input "150.00"
type textarea "x"
type input "$150.00"
type input "$300.00"
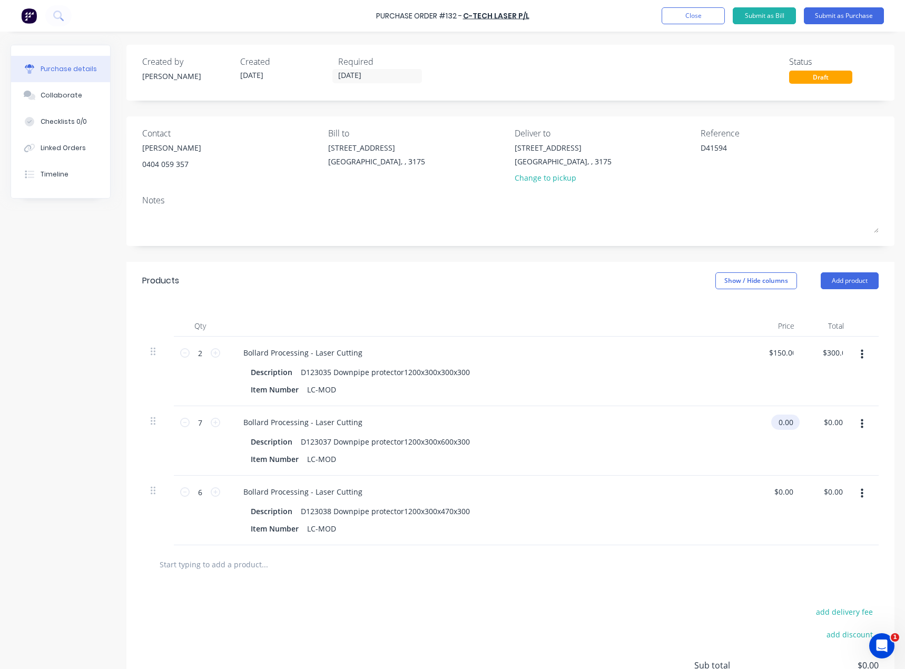
click at [776, 423] on input "0.00" at bounding box center [783, 421] width 24 height 15
type input "000"
type textarea "x"
type input "19800"
type textarea "x"
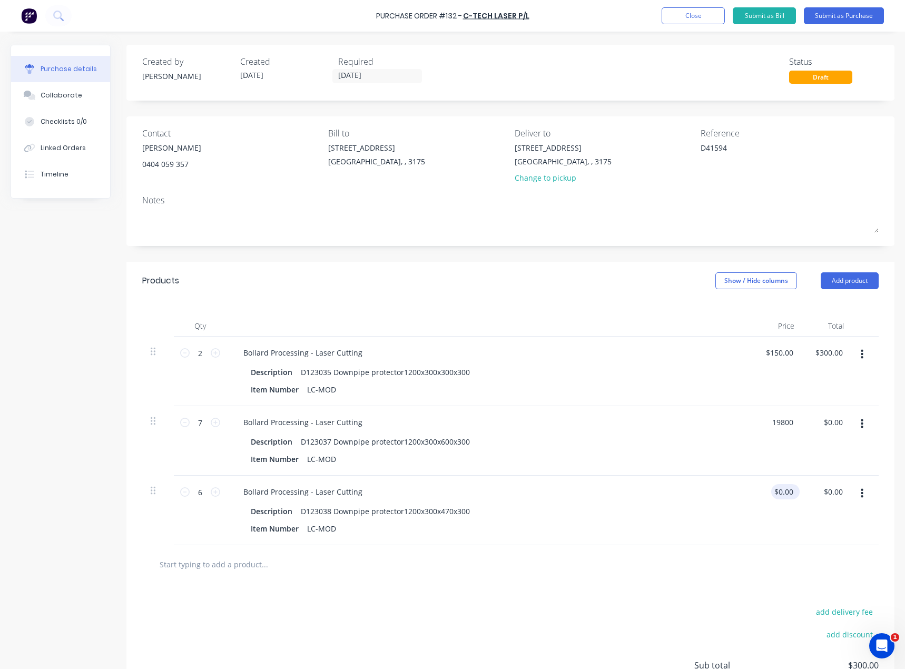
type input "19800"
type textarea "x"
type input "$19,800.00"
type input "$138,600.00"
click at [779, 488] on div "0.00 $0.00" at bounding box center [778, 511] width 50 height 70
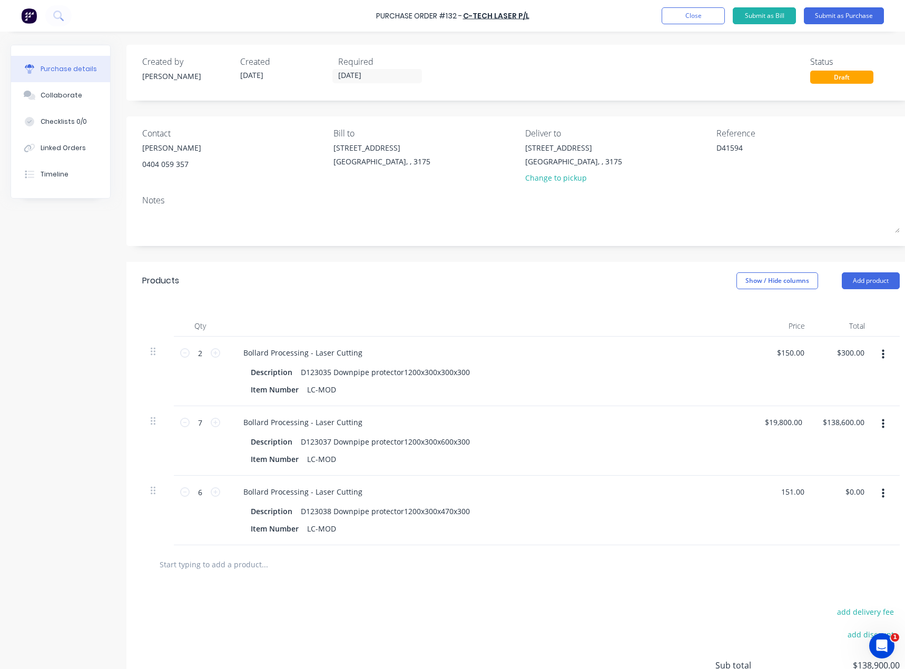
type input "151.00"
type textarea "x"
type input "$151.00"
type input "$906.00"
click at [777, 433] on div "$19,800.00 $19,800.00" at bounding box center [782, 441] width 58 height 70
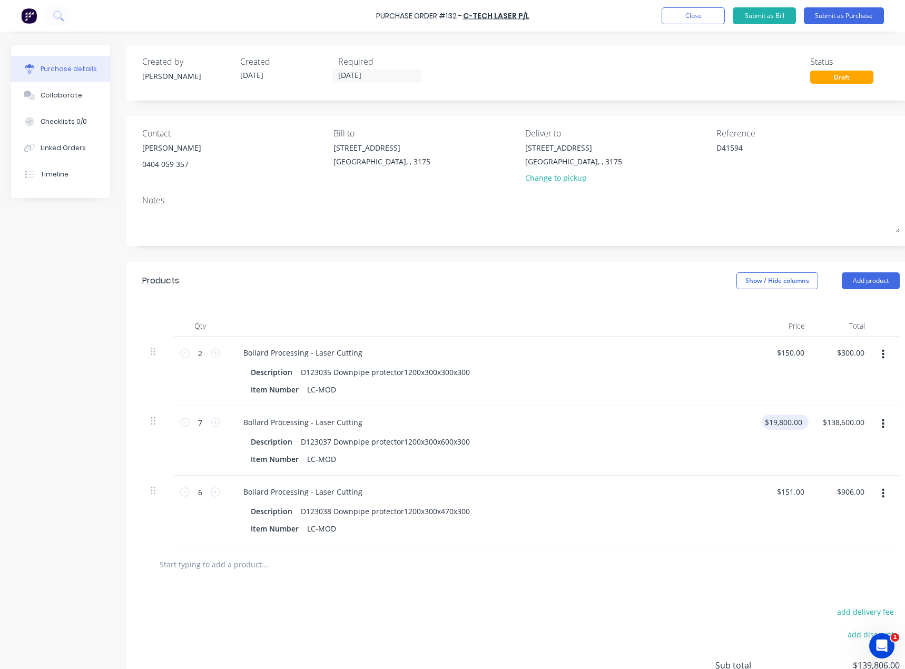
type textarea "x"
click at [778, 424] on input "19800.00" at bounding box center [783, 421] width 43 height 15
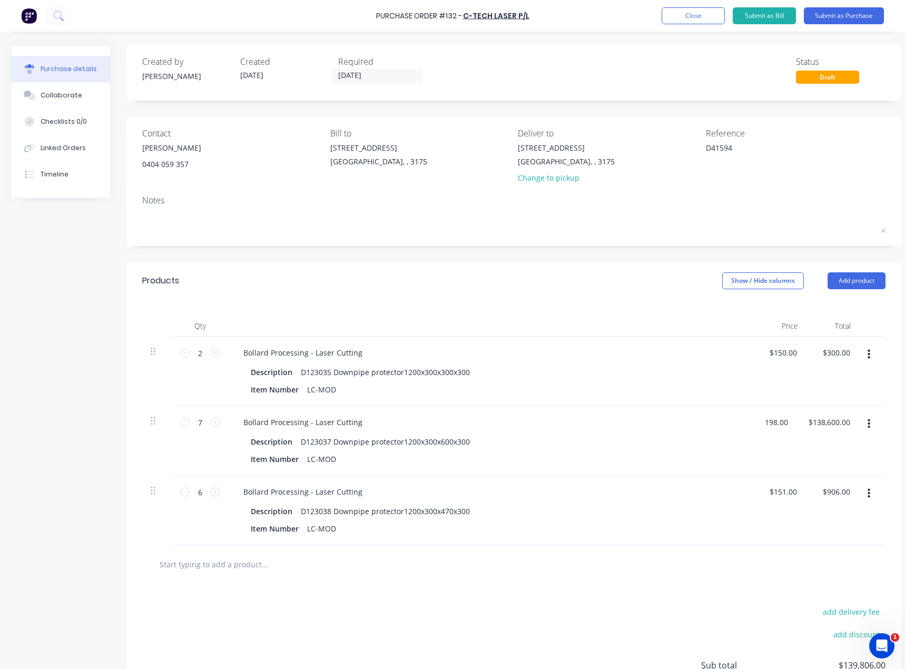
type input "198.00"
type textarea "x"
type input "$198.00"
type input "$1,386.00"
click at [783, 392] on div "$150.00 $150.00" at bounding box center [779, 372] width 53 height 70
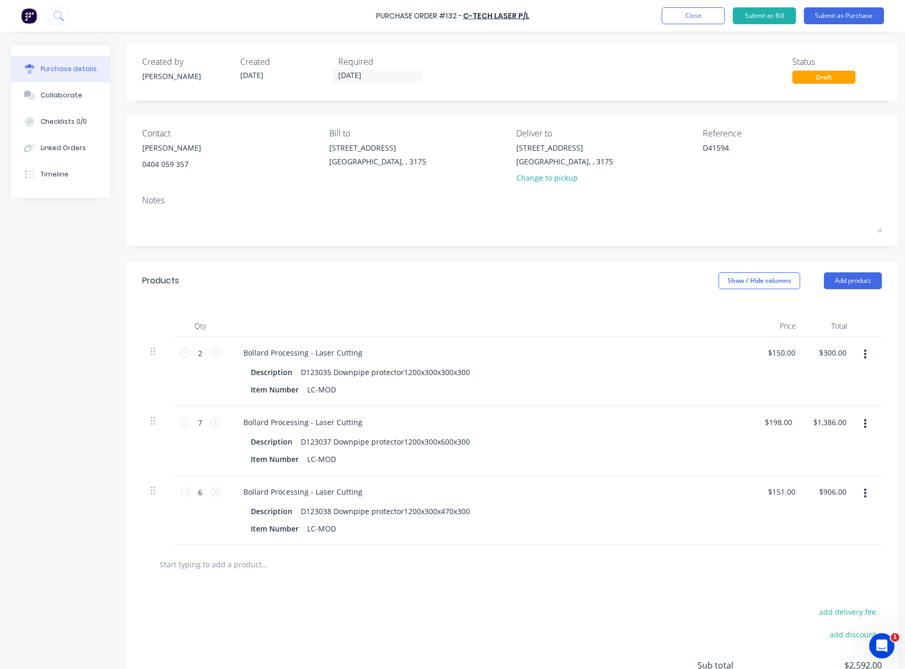
click at [623, 571] on div at bounding box center [512, 564] width 723 height 21
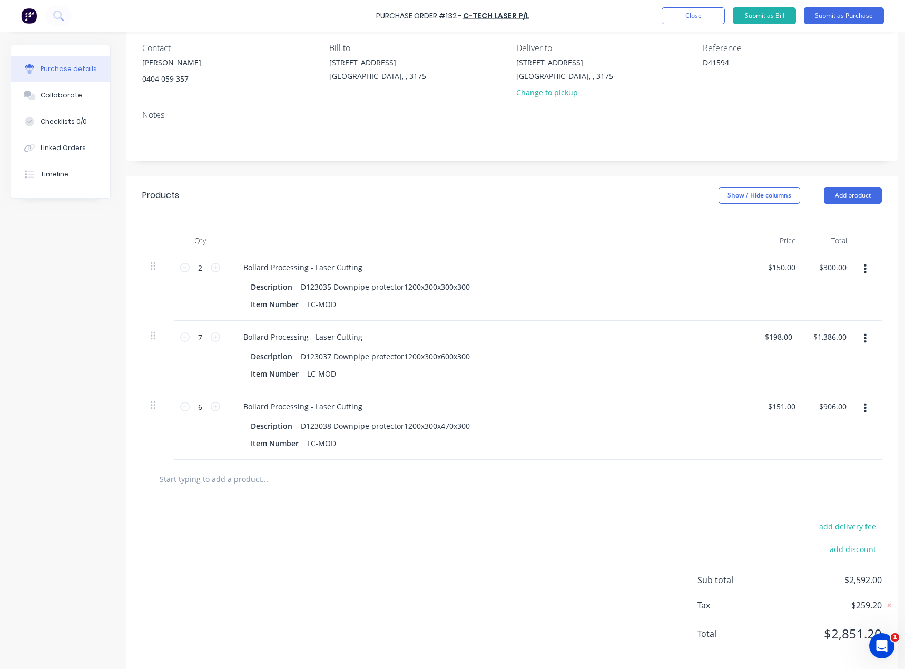
scroll to position [106, 0]
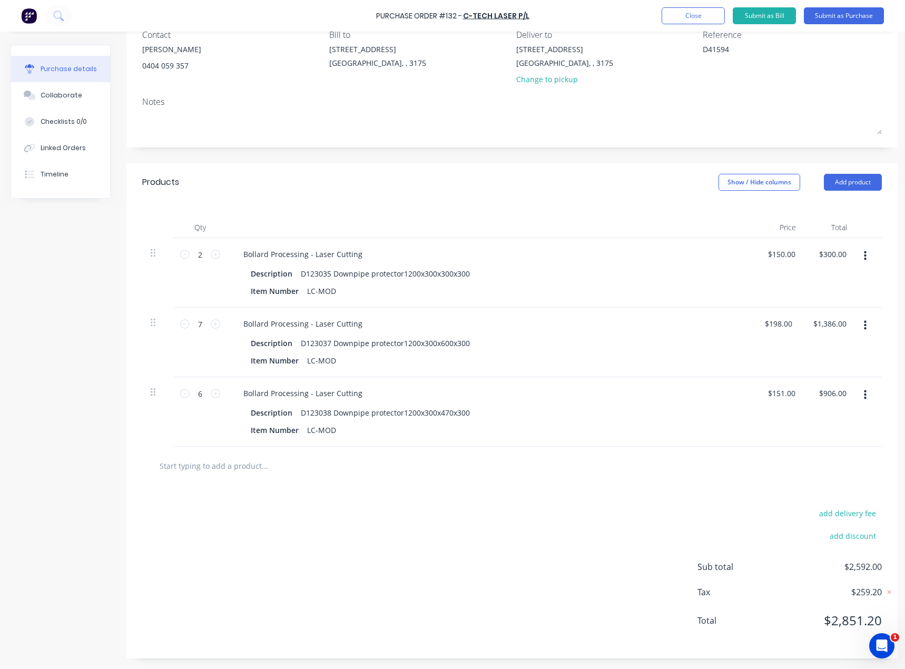
click at [453, 502] on div "add delivery fee add discount Sub total $2,592.00 Tax $259.20 Total $2,851.20" at bounding box center [511, 571] width 771 height 173
click at [578, 186] on div "Products Show / Hide columns Add product" at bounding box center [511, 182] width 771 height 38
click at [625, 455] on div at bounding box center [512, 465] width 723 height 21
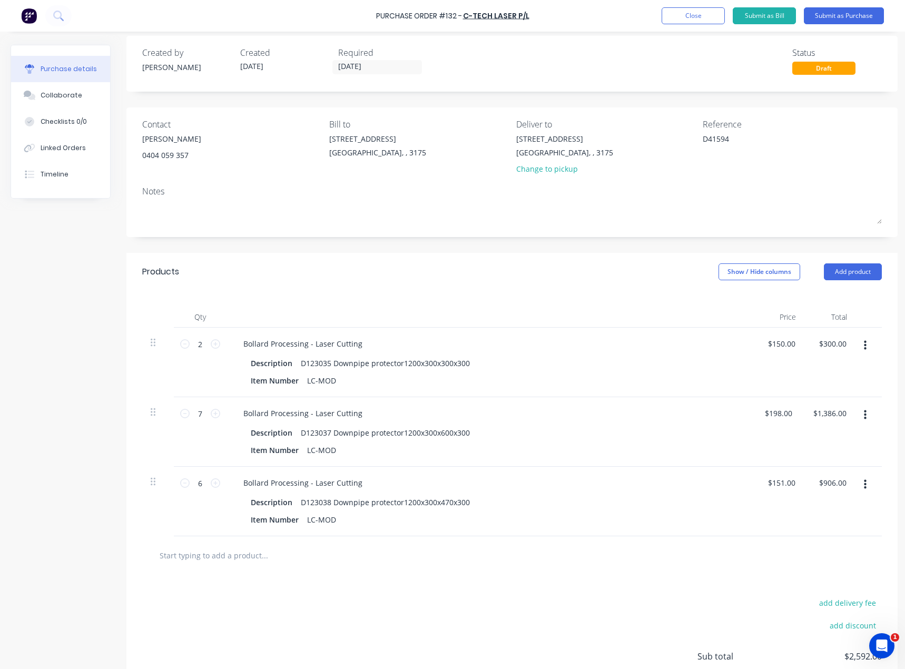
scroll to position [0, 0]
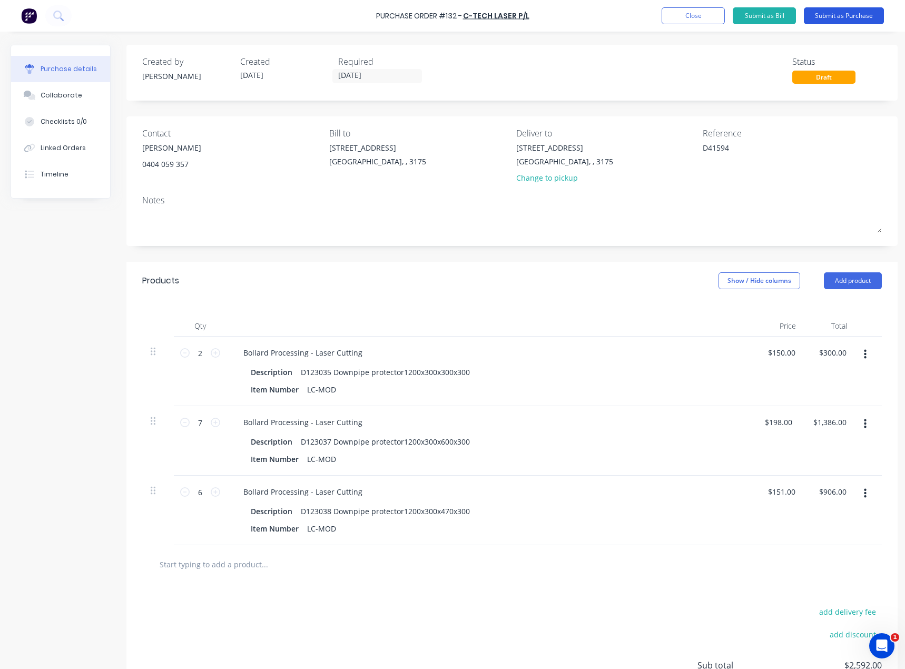
click at [839, 17] on button "Submit as Purchase" at bounding box center [844, 15] width 80 height 17
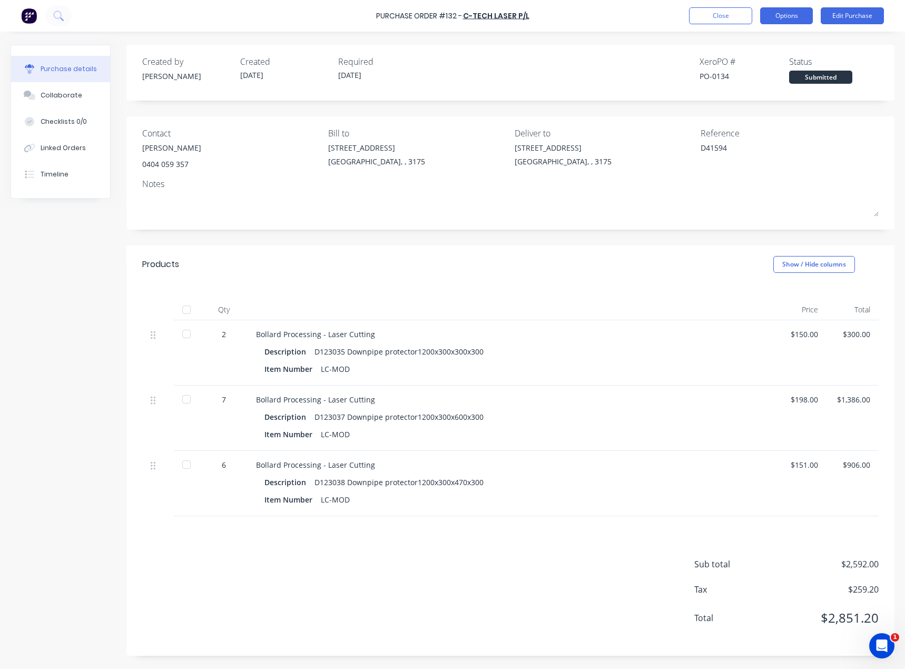
click at [784, 13] on button "Options" at bounding box center [786, 15] width 53 height 17
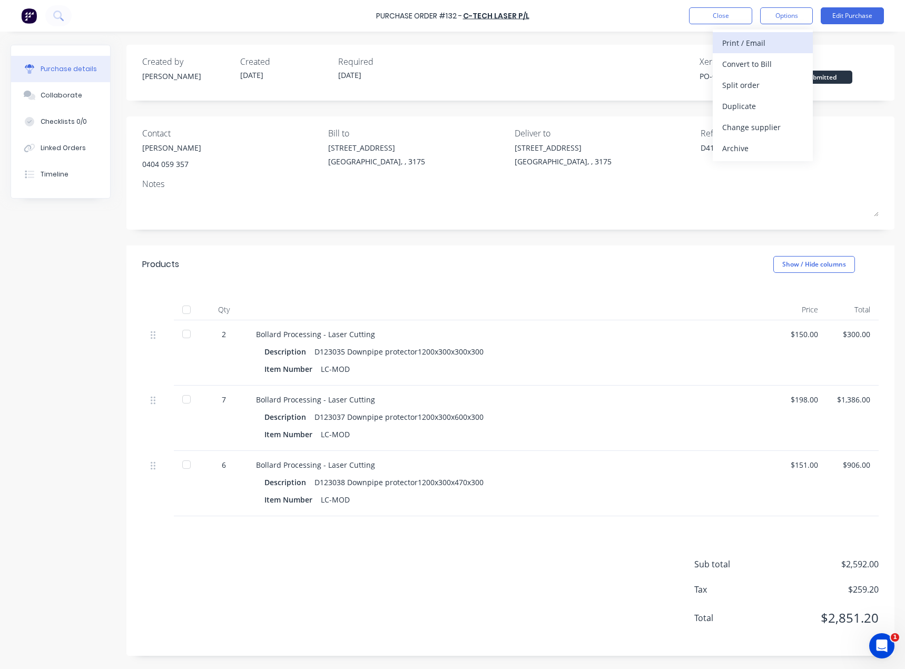
click at [764, 44] on div "Print / Email" at bounding box center [762, 42] width 81 height 15
click at [758, 67] on div "With pricing" at bounding box center [762, 63] width 81 height 15
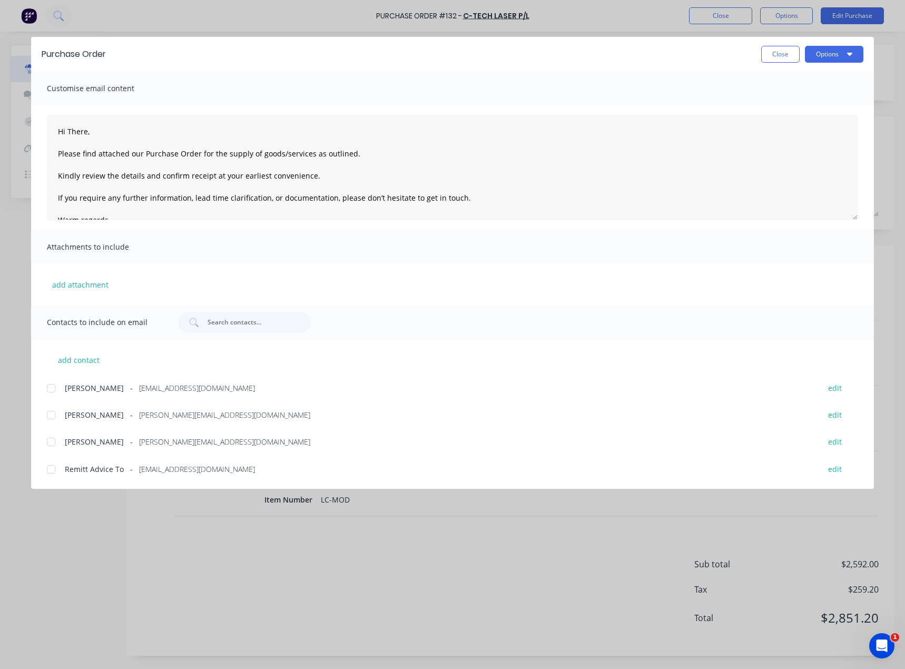
click at [51, 411] on div at bounding box center [51, 414] width 21 height 21
click at [85, 133] on textarea "Hi There, Please find attached our Purchase Order for the supply of goods/servi…" at bounding box center [452, 167] width 811 height 105
type textarea "x"
type textarea "GOOD AFTER, Please find attached our Purchase Order for the supply of goods/ser…"
type textarea "x"
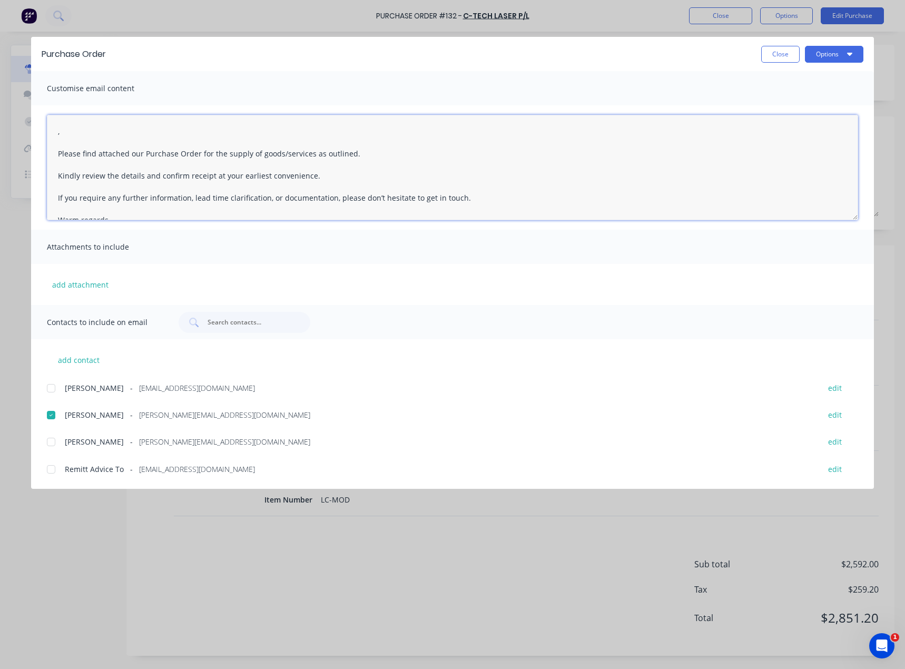
type textarea "H, Please find attached our Purchase Order for the supply of goods/services as …"
type textarea "x"
type textarea "Hi Laim, Please find attached our Purchase Order for the supply of goods/servic…"
type textarea "x"
type textarea "Hi Laim, Please find attached our Purchase Order for the supply of goods/servic…"
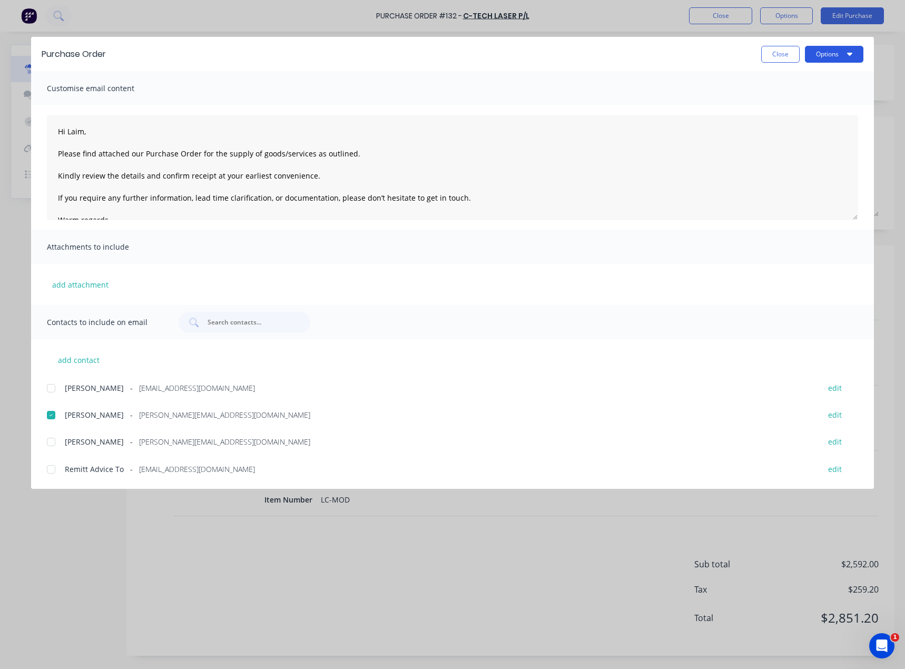
click at [834, 60] on button "Options" at bounding box center [834, 54] width 58 height 17
click at [797, 121] on div "Email" at bounding box center [813, 122] width 81 height 15
click at [52, 416] on div at bounding box center [51, 414] width 21 height 21
click at [809, 58] on button "Options" at bounding box center [834, 54] width 58 height 17
click at [795, 102] on div "Print" at bounding box center [813, 101] width 81 height 15
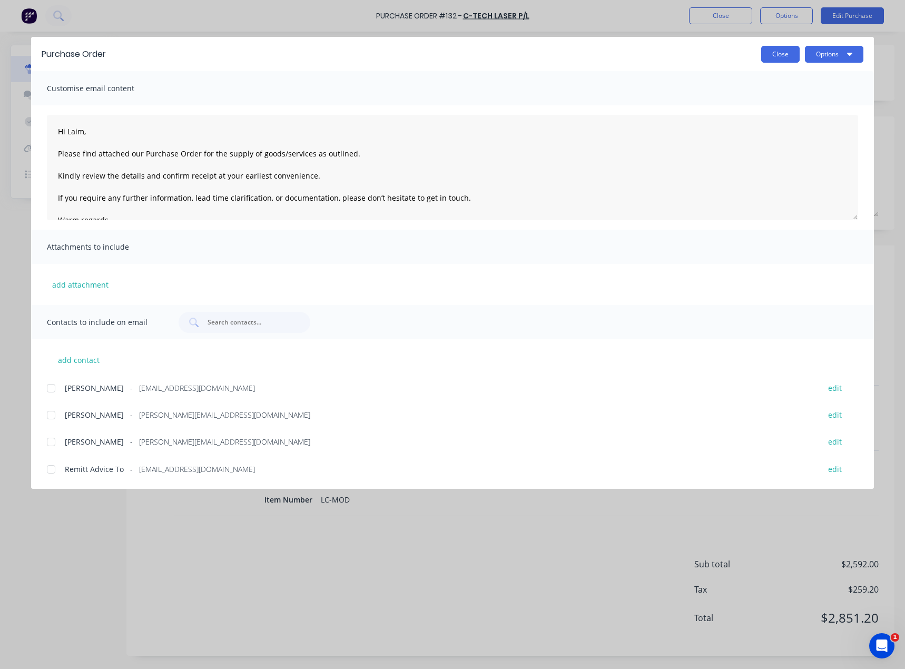
click at [785, 57] on button "Close" at bounding box center [780, 54] width 38 height 17
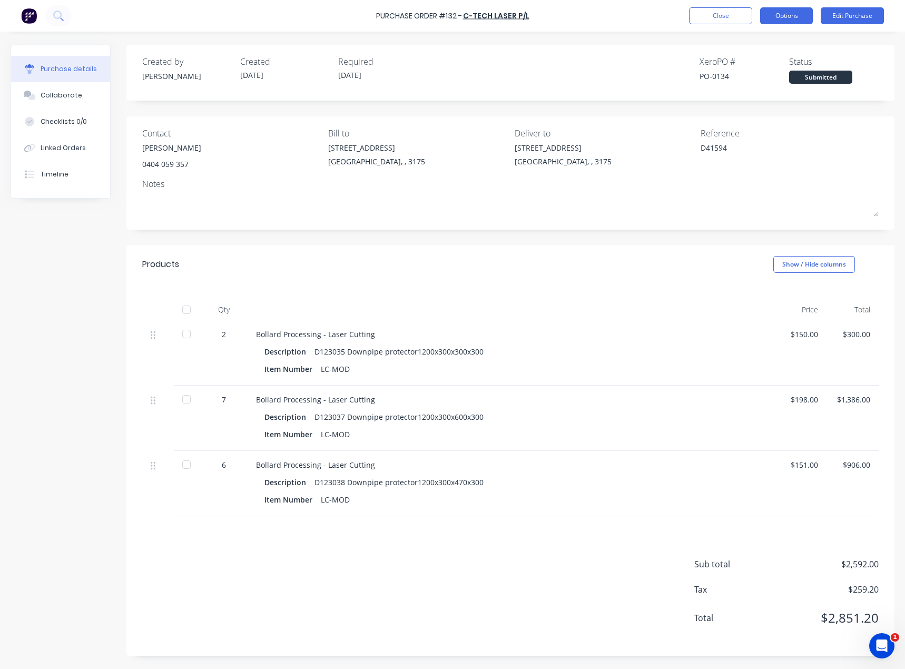
click at [787, 19] on button "Options" at bounding box center [786, 15] width 53 height 17
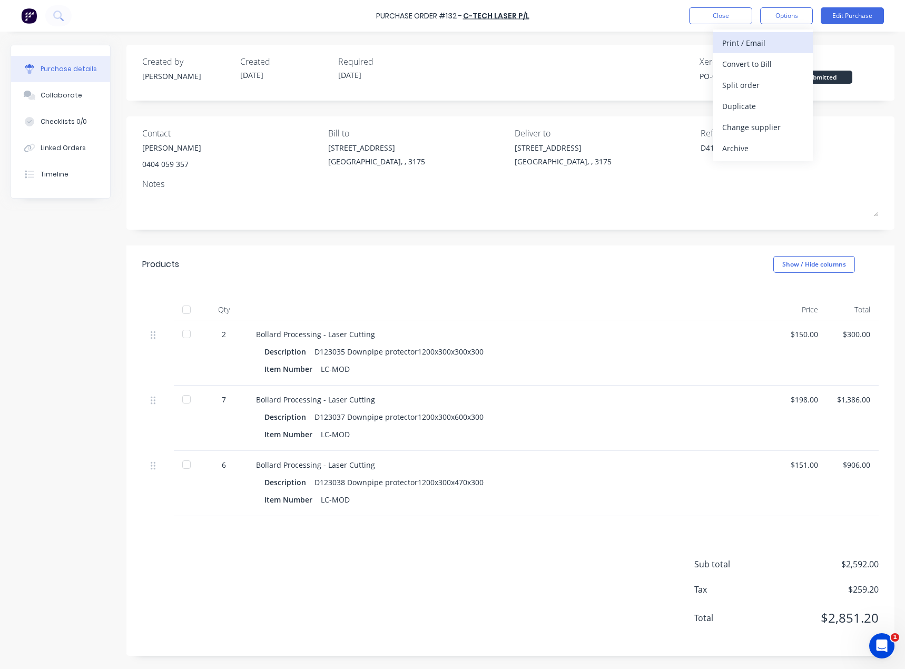
click at [754, 48] on div "Print / Email" at bounding box center [762, 42] width 81 height 15
click at [748, 86] on div "Without pricing" at bounding box center [762, 84] width 81 height 15
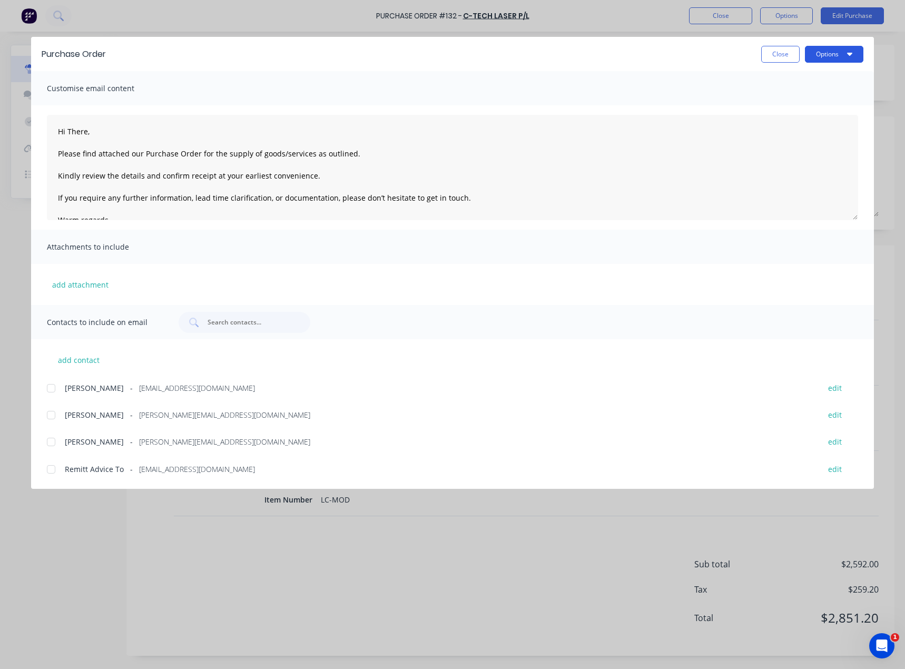
click at [819, 56] on button "Options" at bounding box center [834, 54] width 58 height 17
click at [792, 102] on div "Print" at bounding box center [813, 101] width 81 height 15
click at [780, 54] on button "Close" at bounding box center [780, 54] width 38 height 17
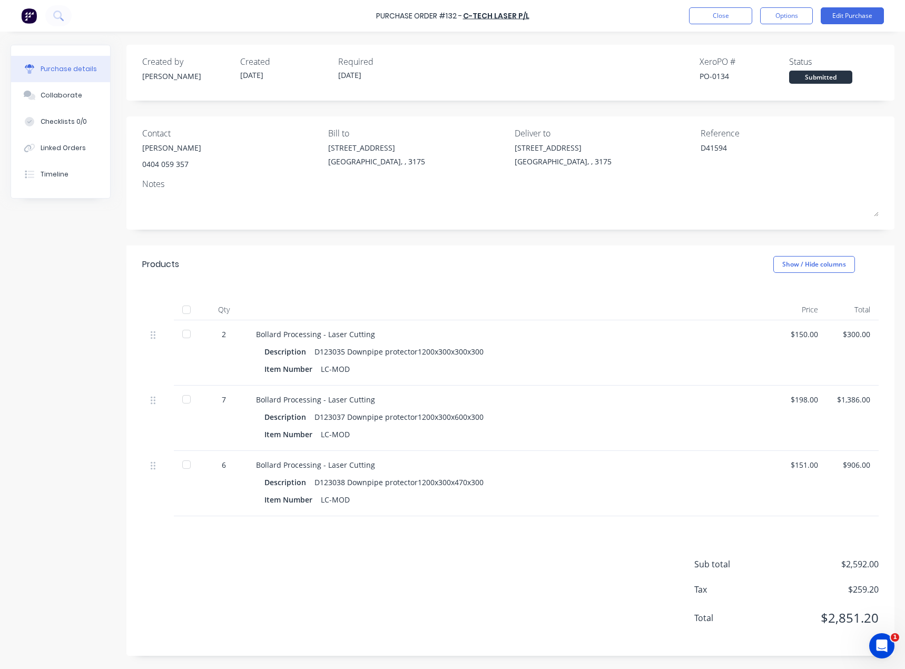
type textarea "x"
click at [732, 12] on button "Close" at bounding box center [720, 15] width 63 height 17
